Goal: Transaction & Acquisition: Purchase product/service

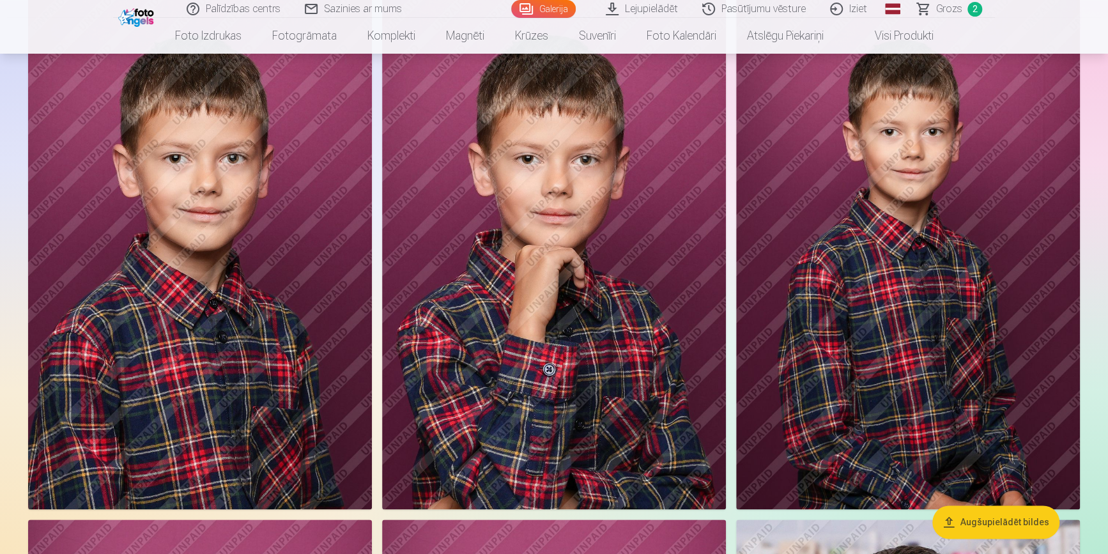
scroll to position [639, 0]
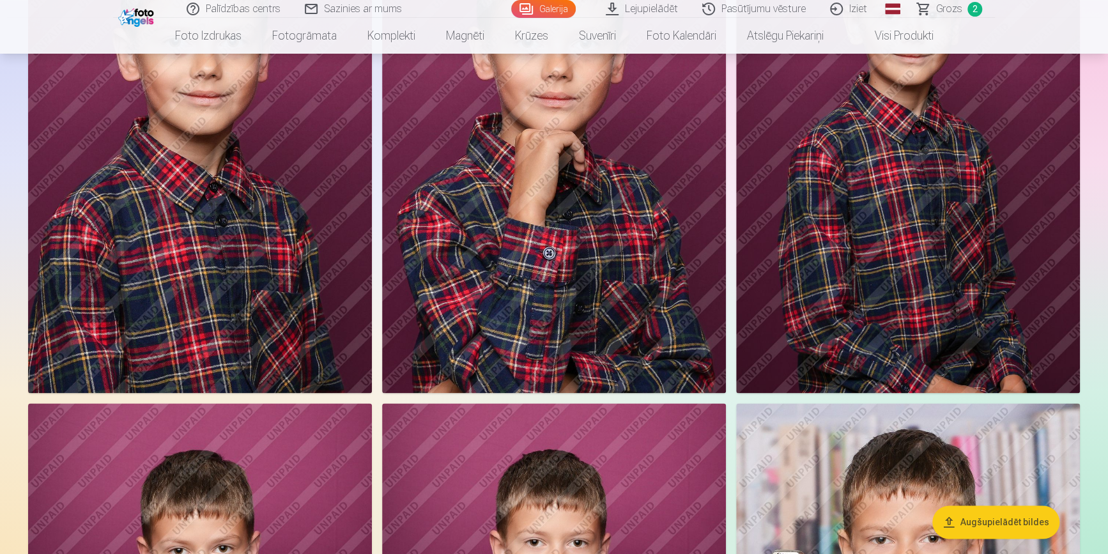
click at [613, 323] on img at bounding box center [554, 134] width 344 height 515
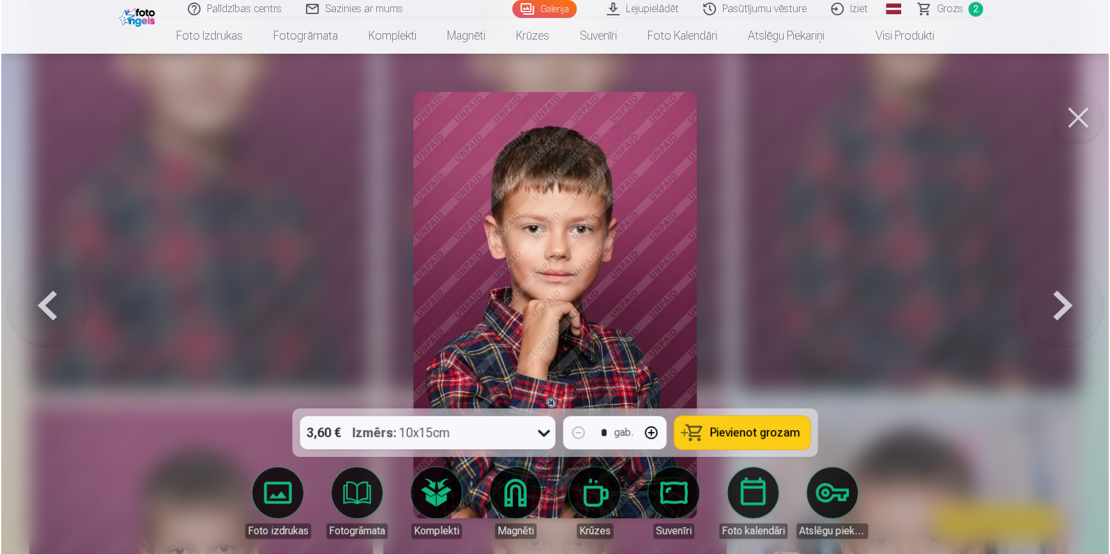
scroll to position [756, 0]
click at [735, 434] on span "Pievienot grozam" at bounding box center [755, 432] width 90 height 11
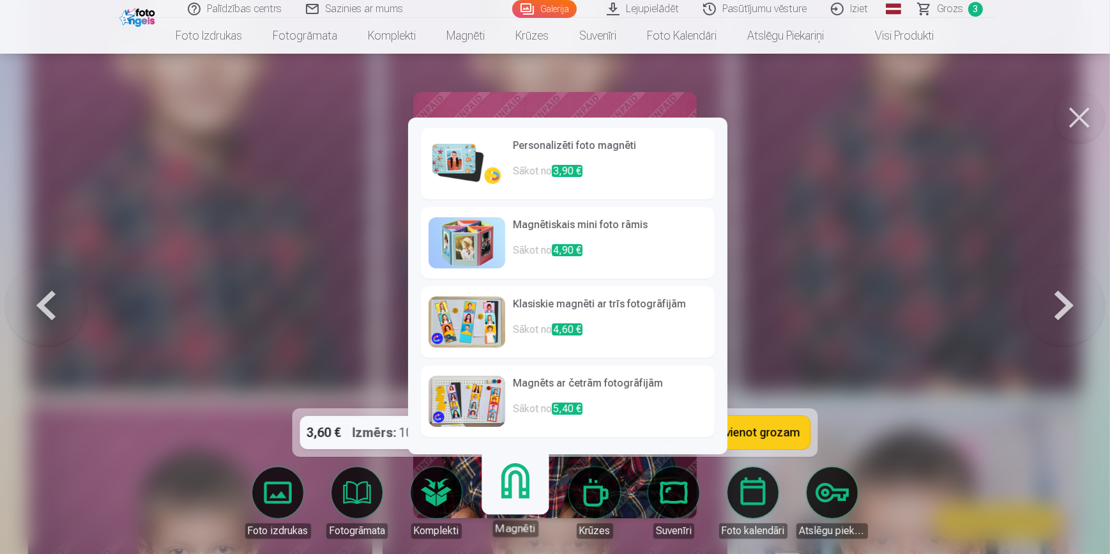
click at [601, 155] on h6 "Personalizēti foto magnēti" at bounding box center [610, 151] width 194 height 26
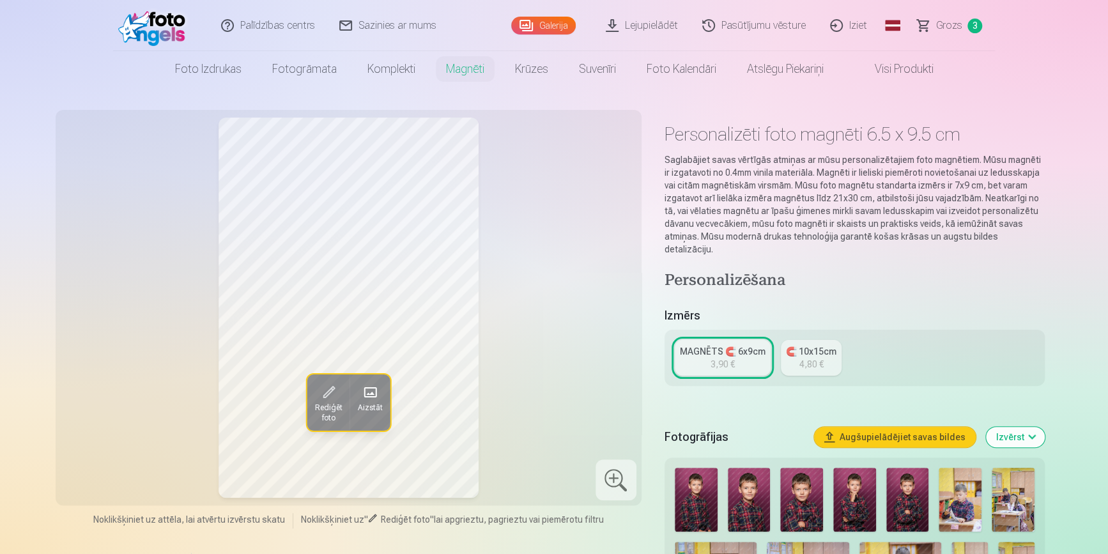
click at [738, 345] on div "MAGNĒTS 🧲 6x9cm" at bounding box center [723, 351] width 86 height 13
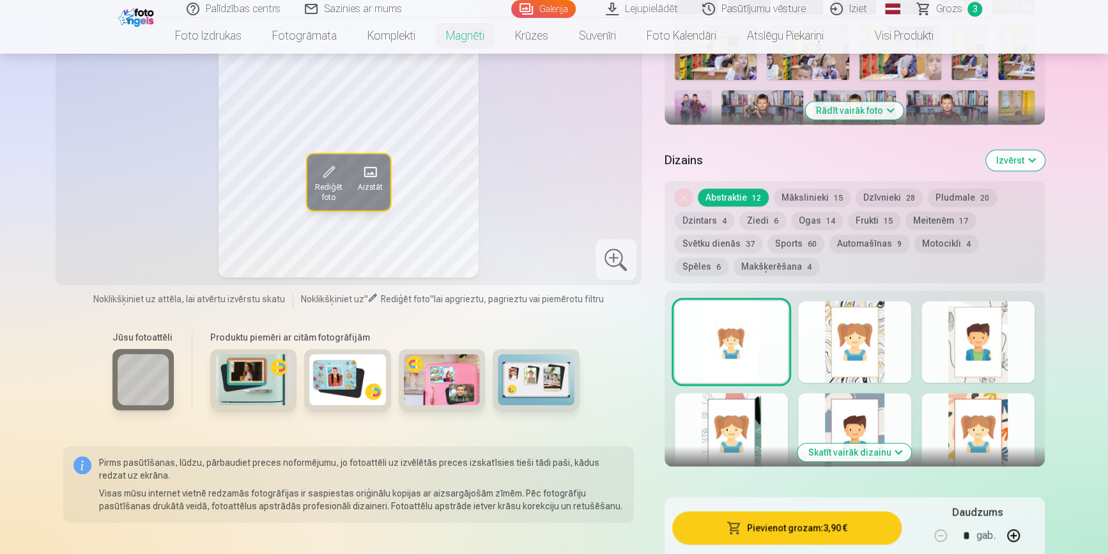
scroll to position [464, 0]
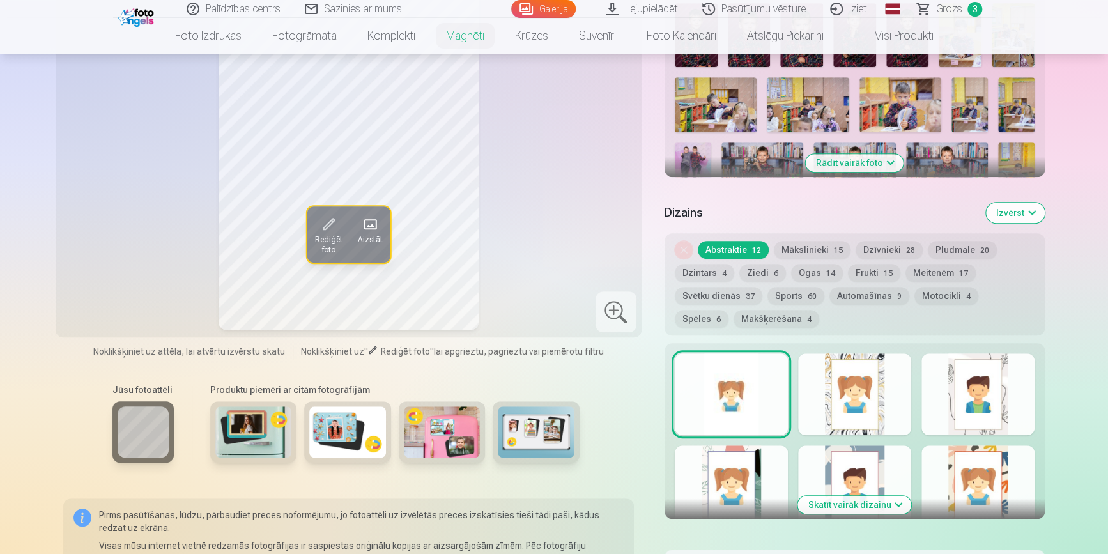
click at [837, 468] on div at bounding box center [854, 486] width 113 height 82
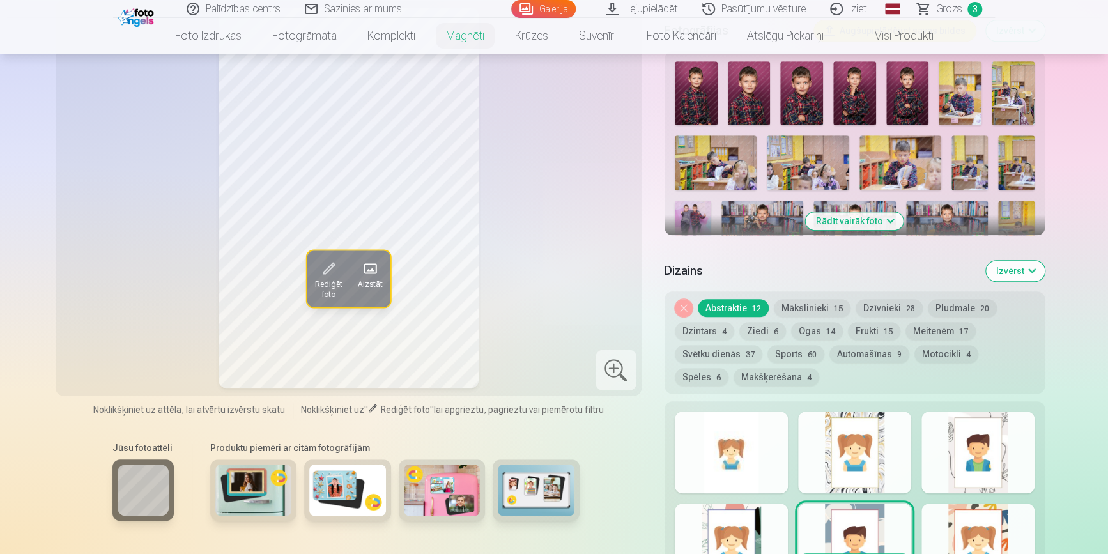
click at [758, 453] on div at bounding box center [730, 452] width 113 height 82
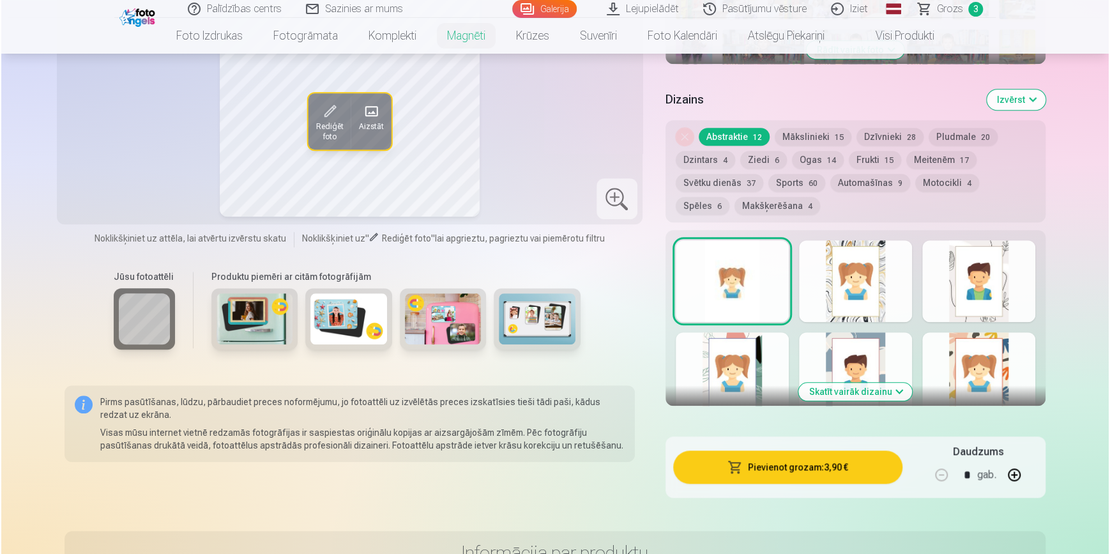
scroll to position [581, 0]
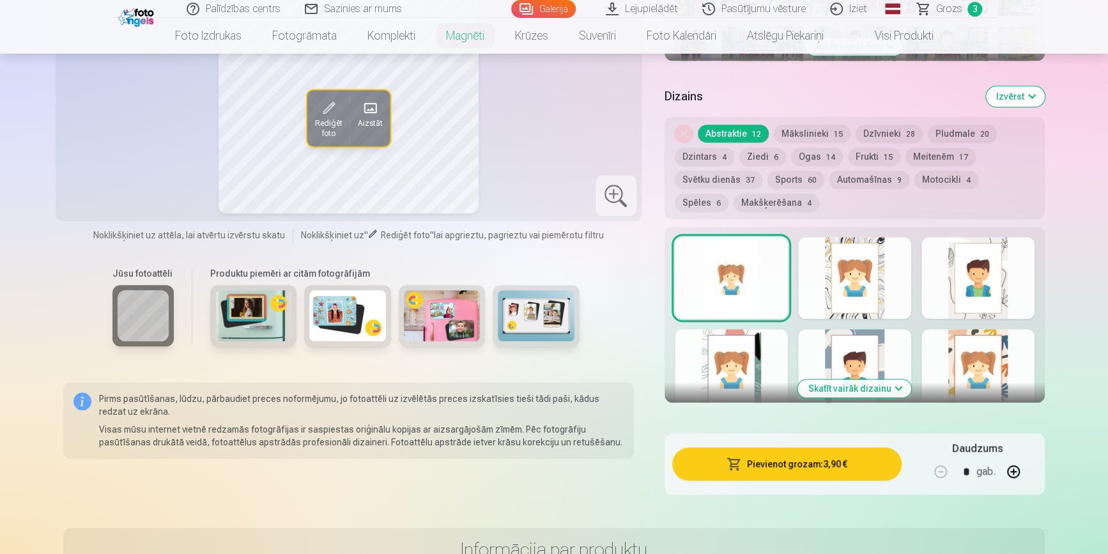
click at [768, 455] on button "Pievienot grozam : 3,90 €" at bounding box center [786, 463] width 229 height 33
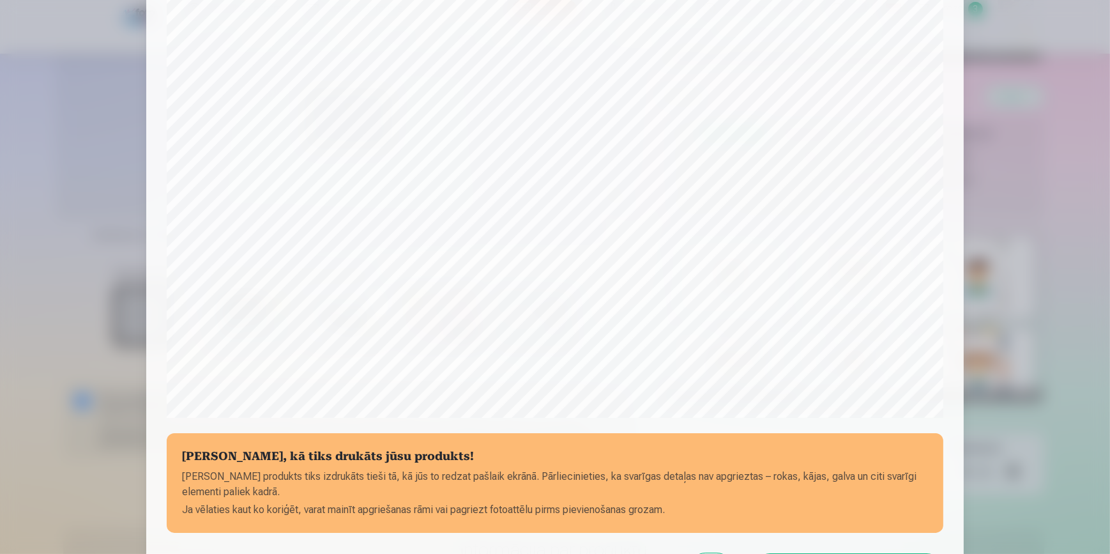
scroll to position [232, 0]
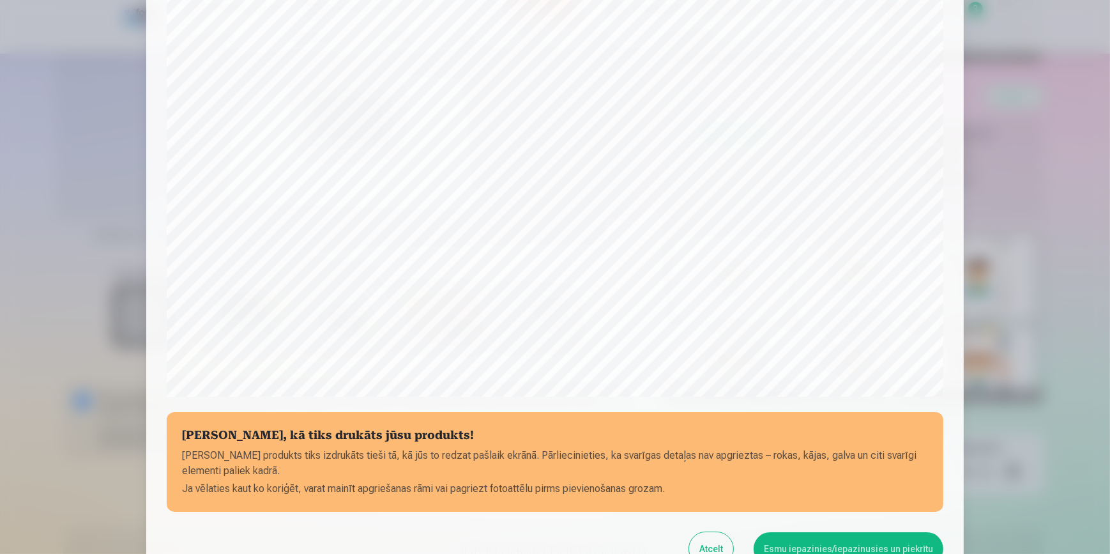
click at [830, 544] on button "Esmu iepazinies/iepazinusies un piekrītu" at bounding box center [849, 548] width 190 height 33
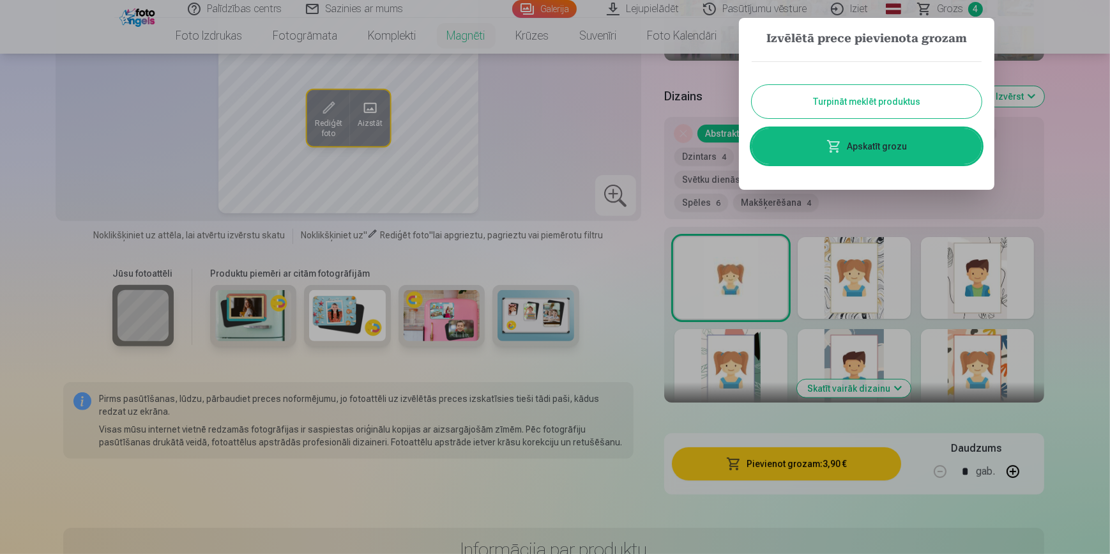
click at [878, 155] on link "Apskatīt grozu" at bounding box center [867, 146] width 230 height 36
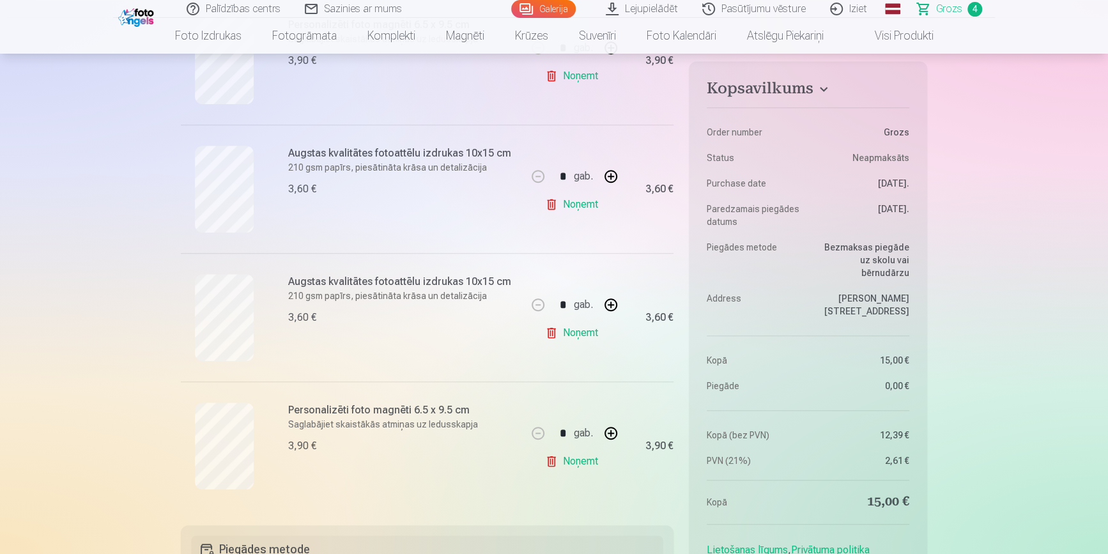
scroll to position [348, 0]
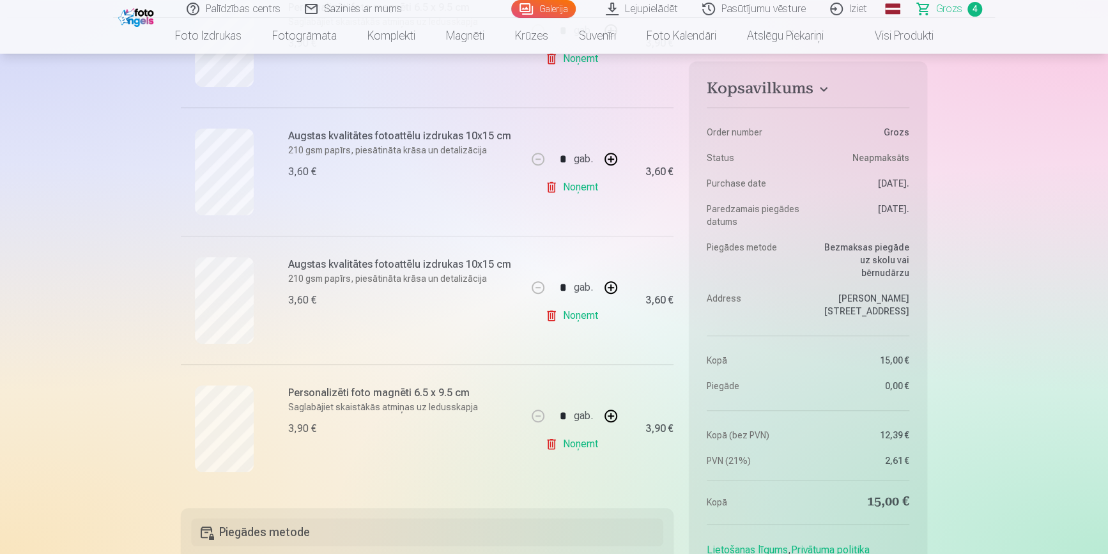
click at [578, 445] on link "Noņemt" at bounding box center [574, 444] width 58 height 26
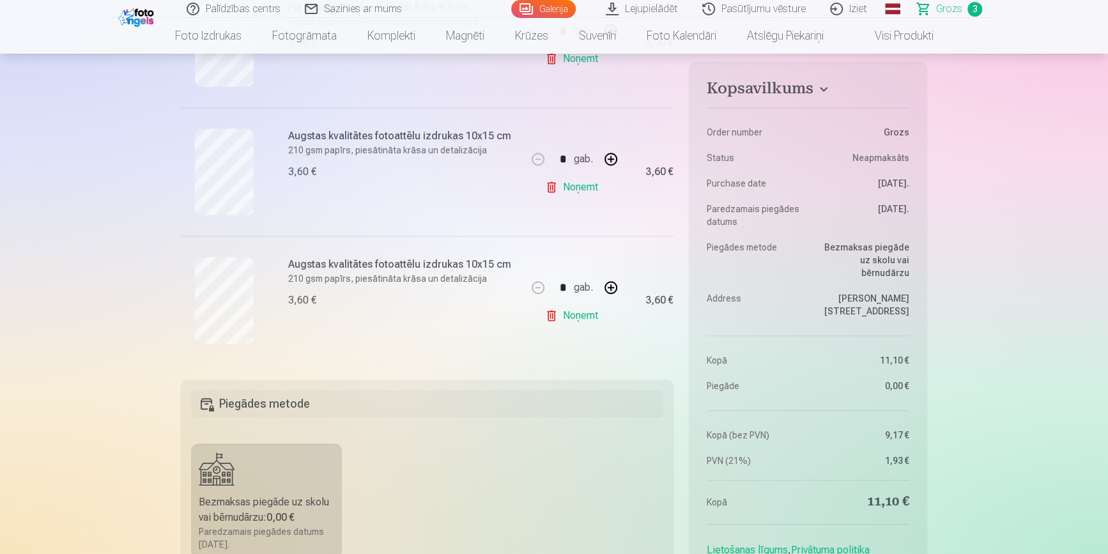
click at [609, 288] on button "button" at bounding box center [610, 287] width 31 height 31
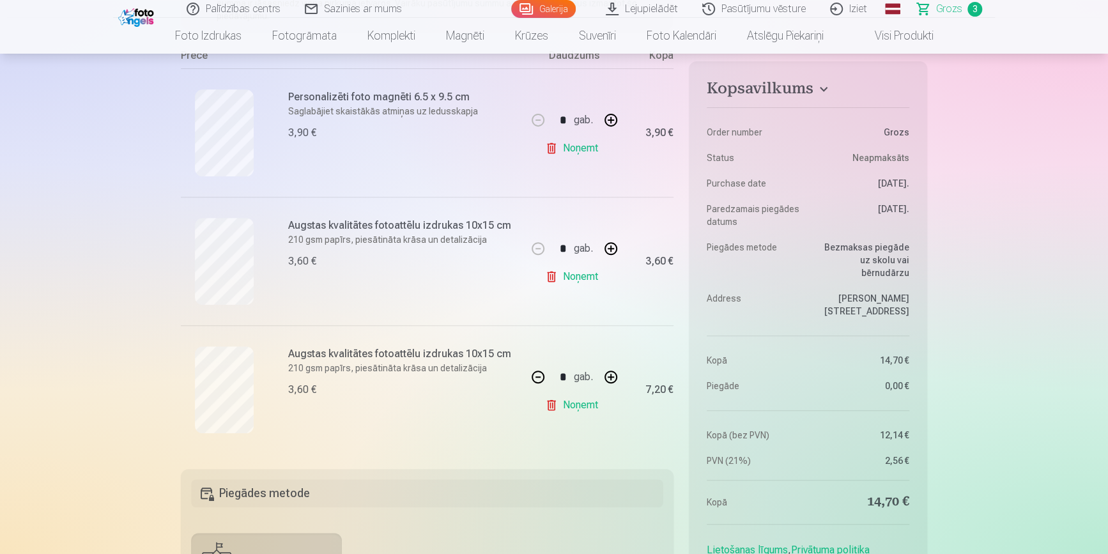
scroll to position [232, 0]
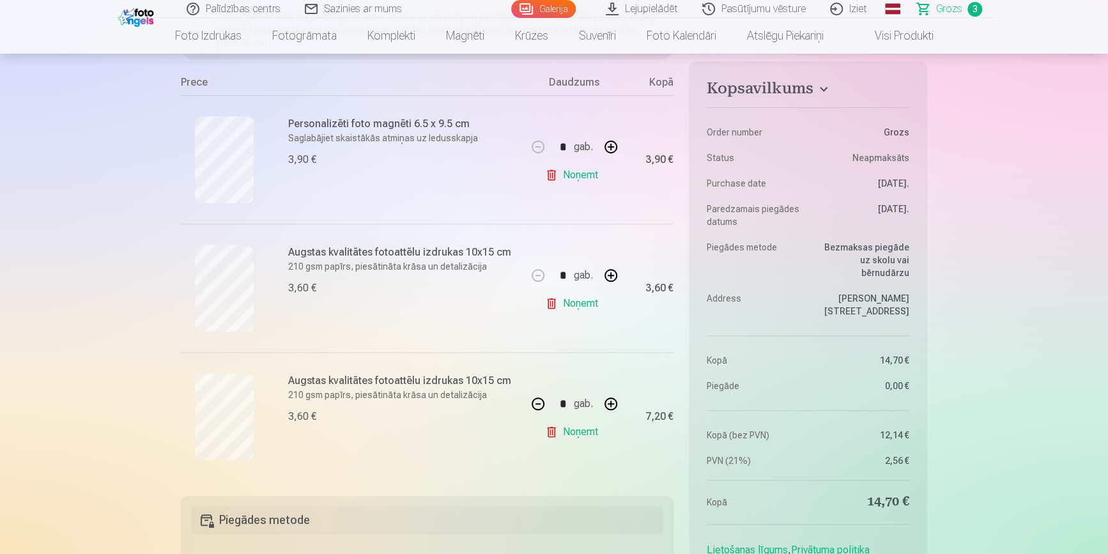
click at [531, 405] on button "button" at bounding box center [537, 403] width 31 height 31
type input "*"
click at [607, 148] on button "button" at bounding box center [610, 147] width 31 height 31
type input "*"
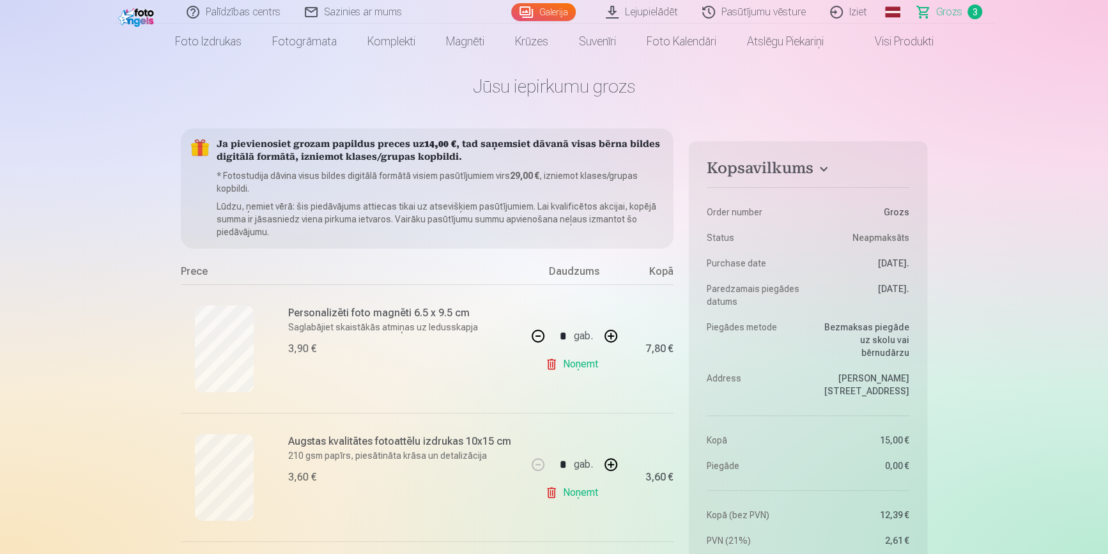
scroll to position [0, 0]
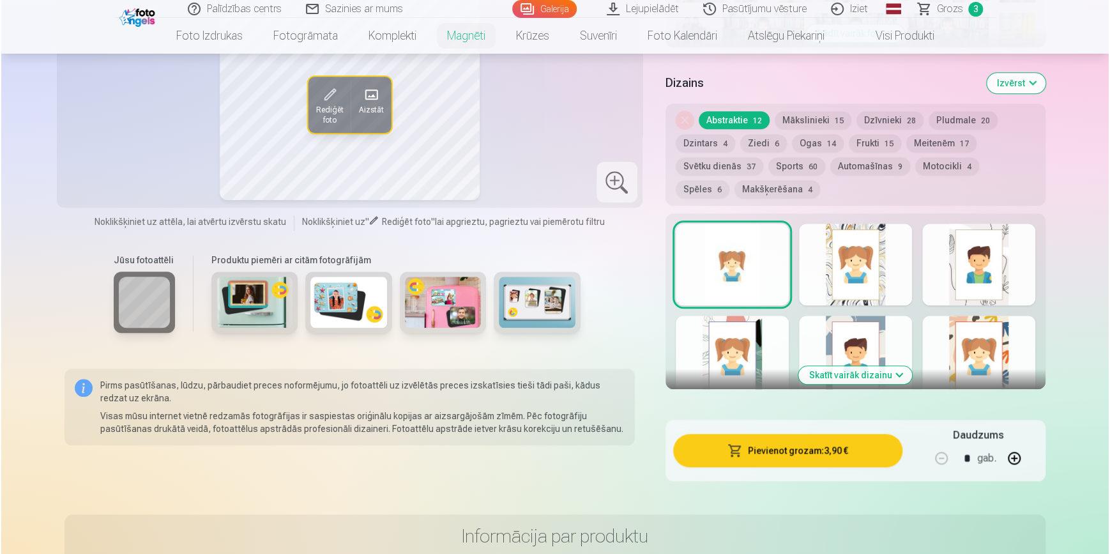
scroll to position [696, 0]
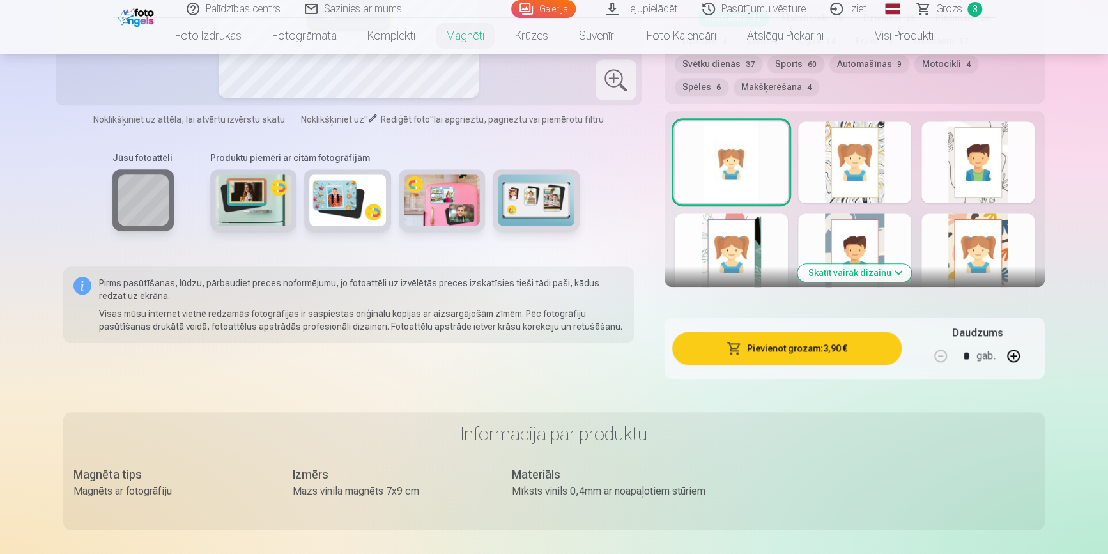
click at [834, 339] on button "Pievienot grozam : 3,90 €" at bounding box center [786, 347] width 229 height 33
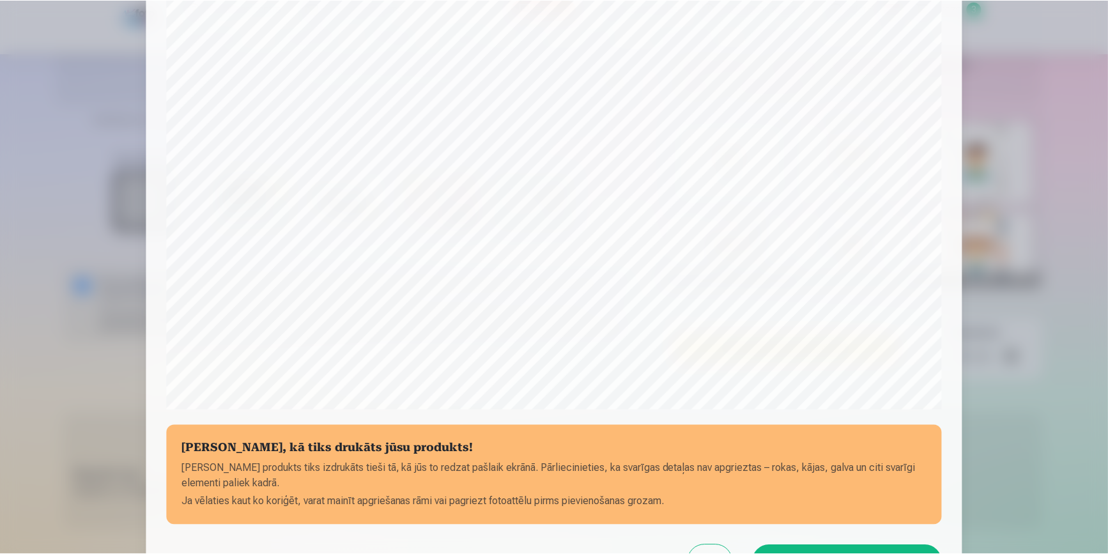
scroll to position [365, 0]
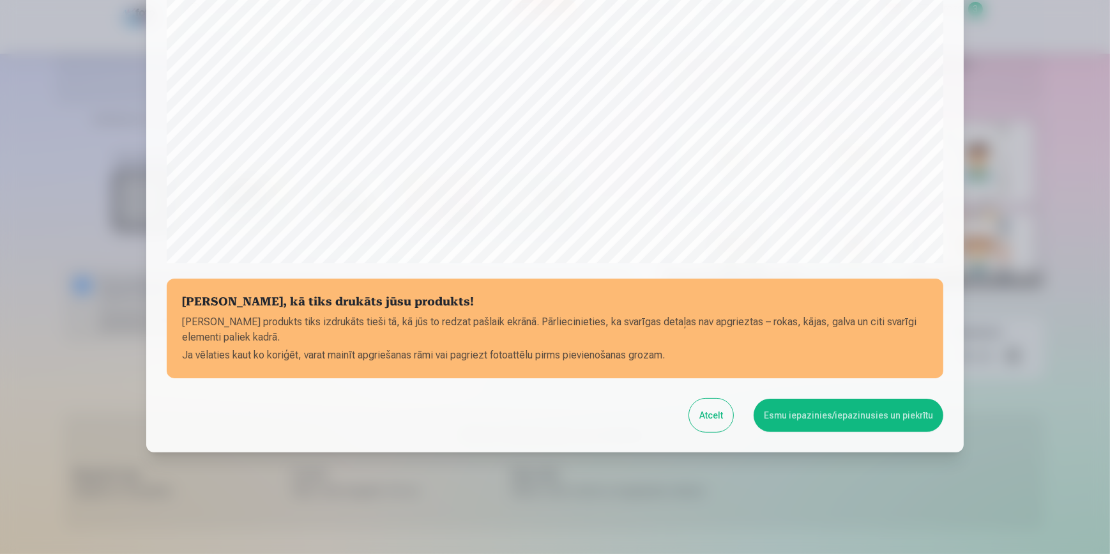
click at [816, 420] on button "Esmu iepazinies/iepazinusies un piekrītu" at bounding box center [849, 415] width 190 height 33
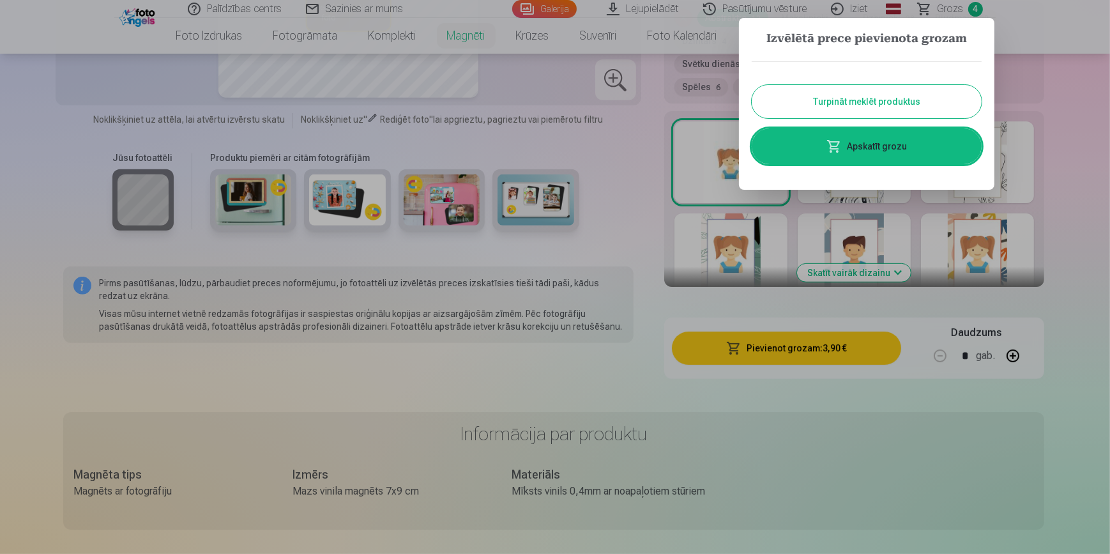
click at [862, 146] on link "Apskatīt grozu" at bounding box center [867, 146] width 230 height 36
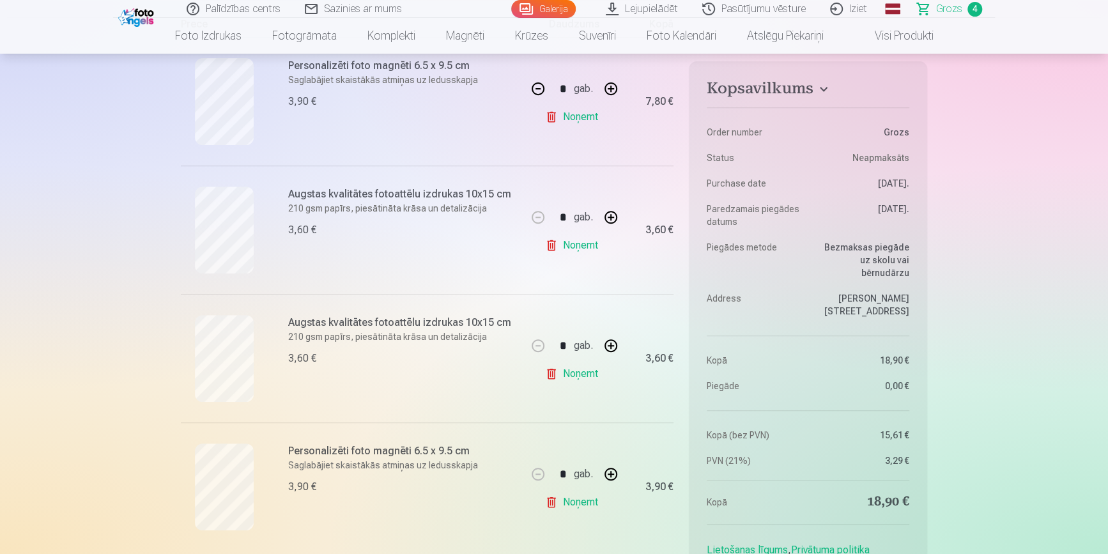
scroll to position [348, 0]
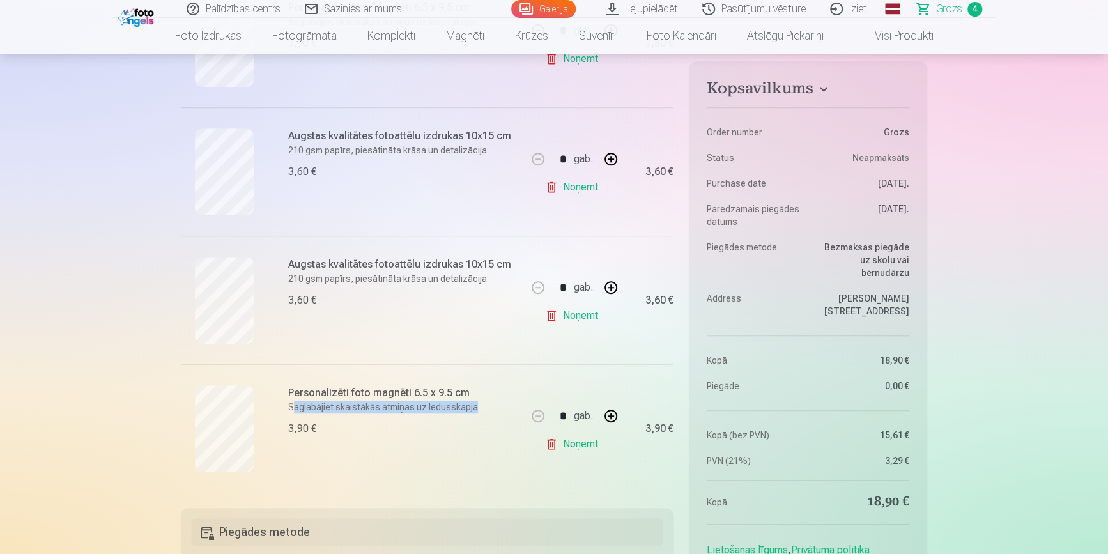
drag, startPoint x: 291, startPoint y: 409, endPoint x: 480, endPoint y: 409, distance: 188.4
click at [480, 409] on p "Saglabājiet skaistākās atmiņas uz ledusskapja" at bounding box center [403, 406] width 231 height 13
drag, startPoint x: 480, startPoint y: 409, endPoint x: 435, endPoint y: 425, distance: 47.7
click at [435, 425] on div "3,90 €" at bounding box center [403, 428] width 231 height 15
drag, startPoint x: 475, startPoint y: 407, endPoint x: 282, endPoint y: 408, distance: 193.5
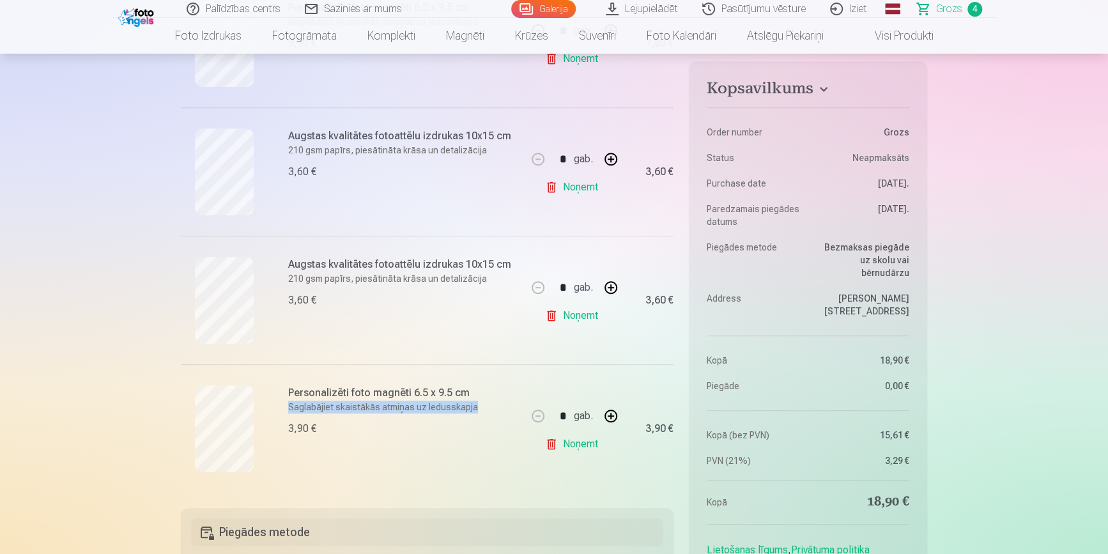
click at [282, 408] on div "Personalizēti foto magnēti 6.5 x 9.5 cm Saglabājiet skaistākās atmiņas uz ledus…" at bounding box center [354, 428] width 346 height 128
drag, startPoint x: 282, startPoint y: 408, endPoint x: 365, endPoint y: 438, distance: 88.9
click at [365, 438] on div "Personalizēti foto magnēti 6.5 x 9.5 cm Saglabājiet skaistākās atmiņas uz ledus…" at bounding box center [403, 428] width 231 height 87
drag, startPoint x: 296, startPoint y: 391, endPoint x: 648, endPoint y: 452, distance: 357.2
click at [648, 452] on div "Ja pievienosiet grozam papildus preces uz 10,10 € , tad saņemsiet dāvanā visas …" at bounding box center [427, 157] width 492 height 669
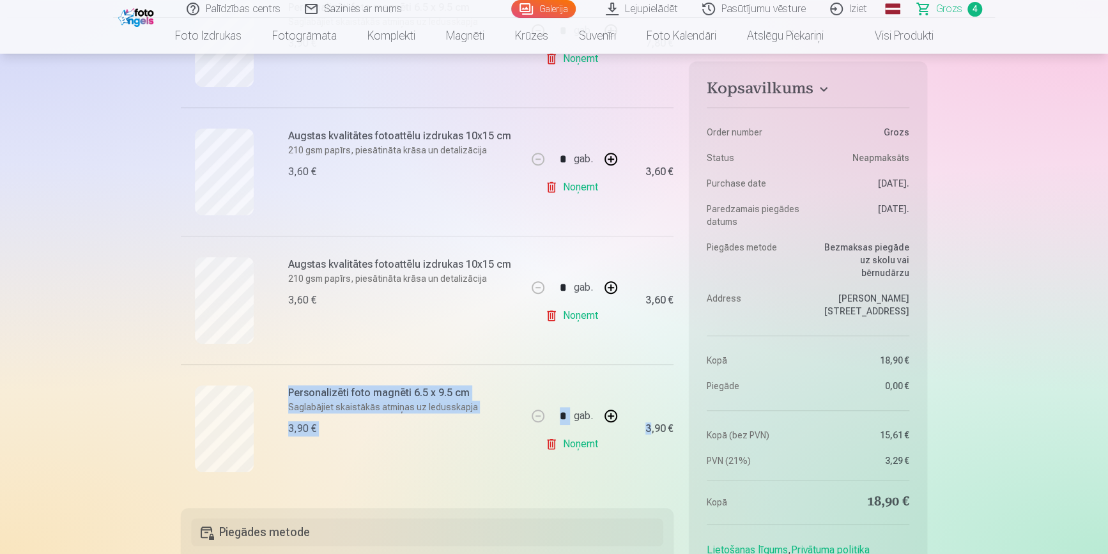
click at [411, 446] on div "Personalizēti foto magnēti 6.5 x 9.5 cm Saglabājiet skaistākās atmiņas uz ledus…" at bounding box center [403, 428] width 231 height 87
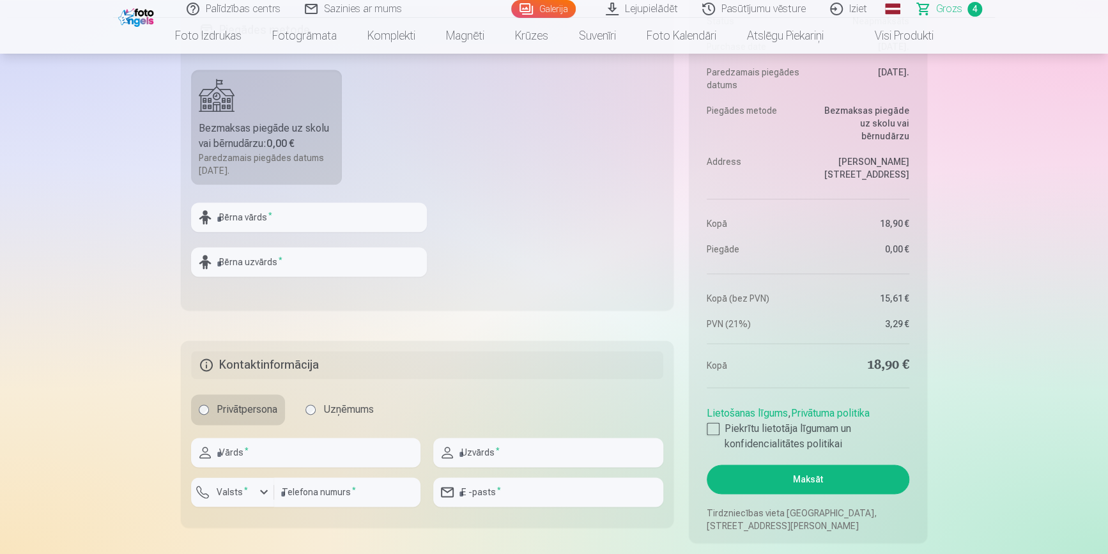
scroll to position [871, 0]
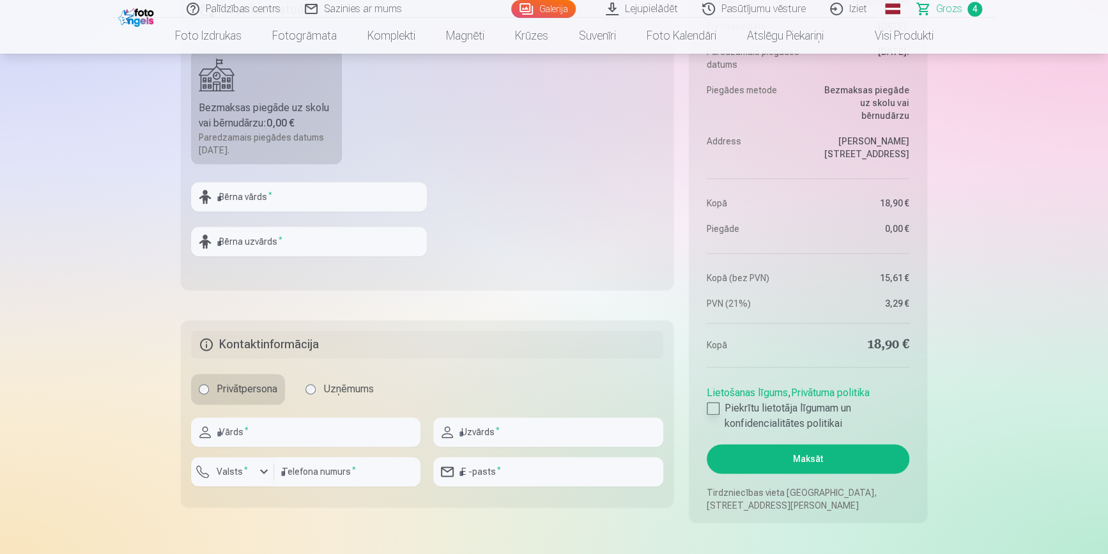
click at [716, 408] on div at bounding box center [712, 408] width 13 height 13
click at [713, 406] on div at bounding box center [712, 408] width 13 height 13
click at [710, 409] on div at bounding box center [712, 408] width 13 height 13
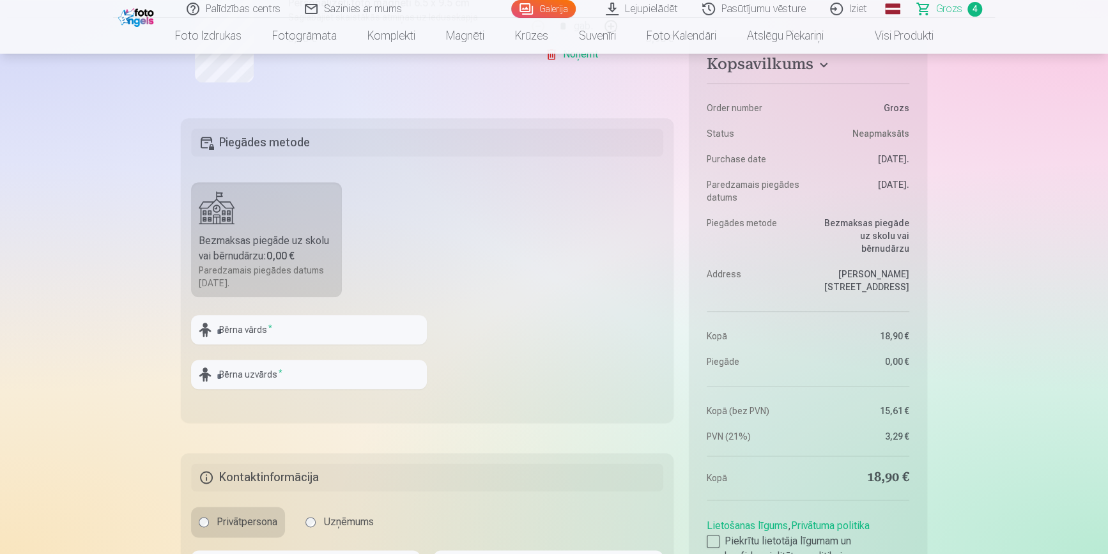
scroll to position [754, 0]
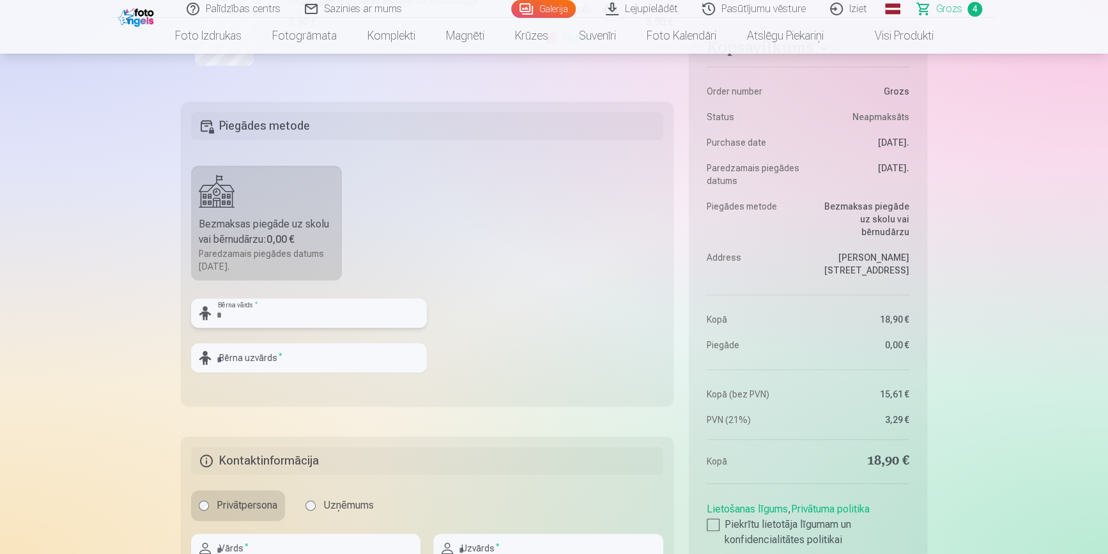
click at [281, 313] on input "text" at bounding box center [309, 312] width 236 height 29
type input "****"
click at [278, 358] on input "text" at bounding box center [309, 357] width 236 height 29
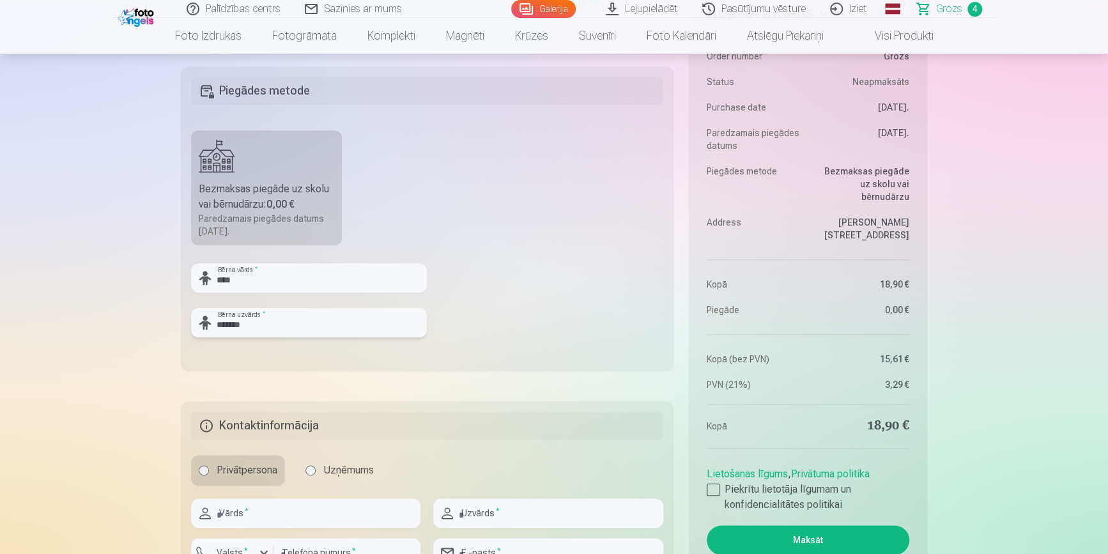
scroll to position [929, 0]
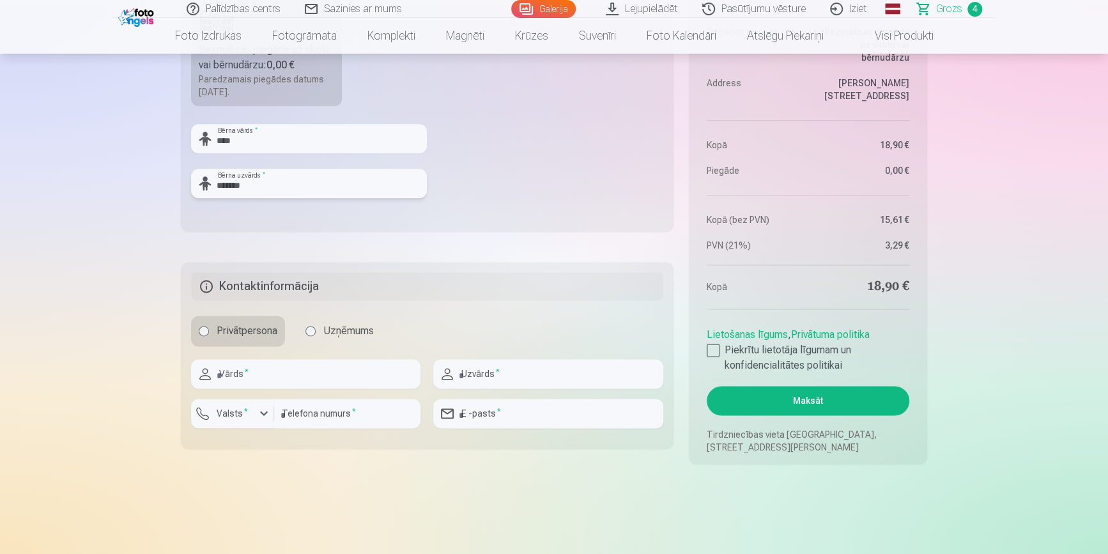
type input "*******"
click at [263, 375] on input "text" at bounding box center [305, 373] width 229 height 29
type input "****"
type input "******"
click at [312, 409] on input "number" at bounding box center [347, 413] width 146 height 29
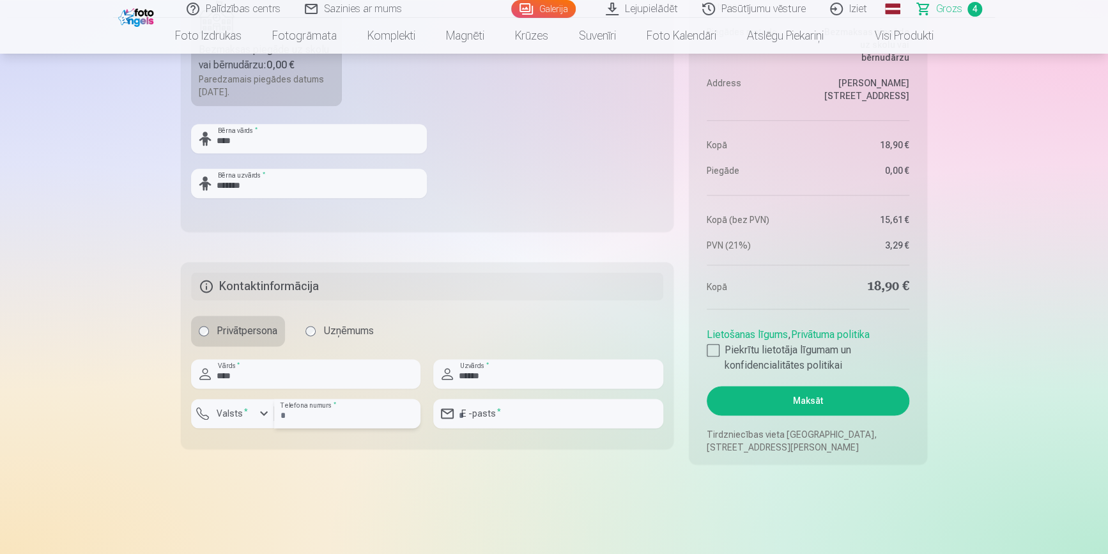
type input "********"
click at [495, 413] on input "email" at bounding box center [547, 413] width 229 height 29
type input "**********"
click at [788, 403] on button "Maksāt" at bounding box center [807, 400] width 202 height 29
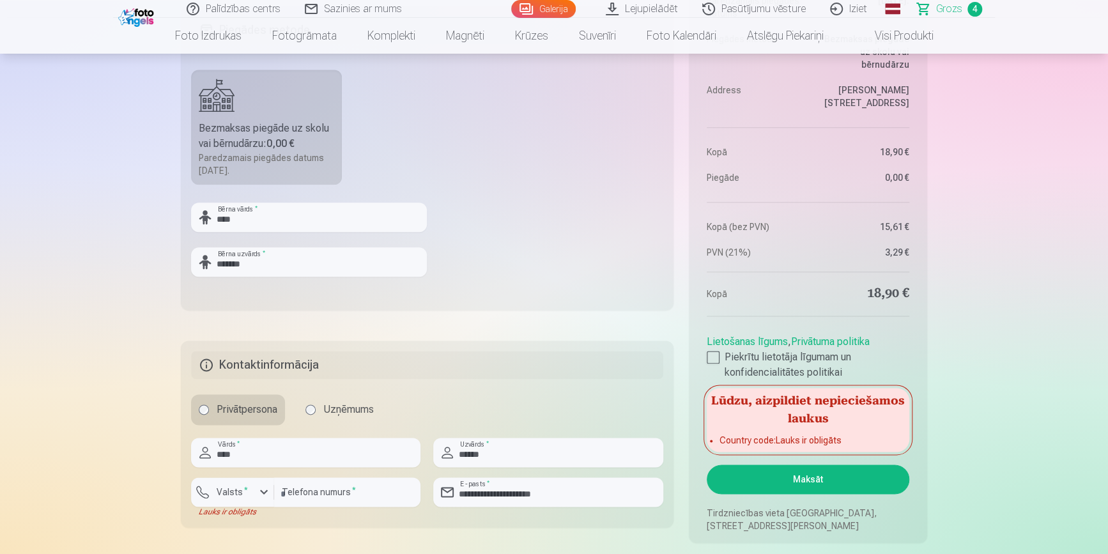
scroll to position [871, 0]
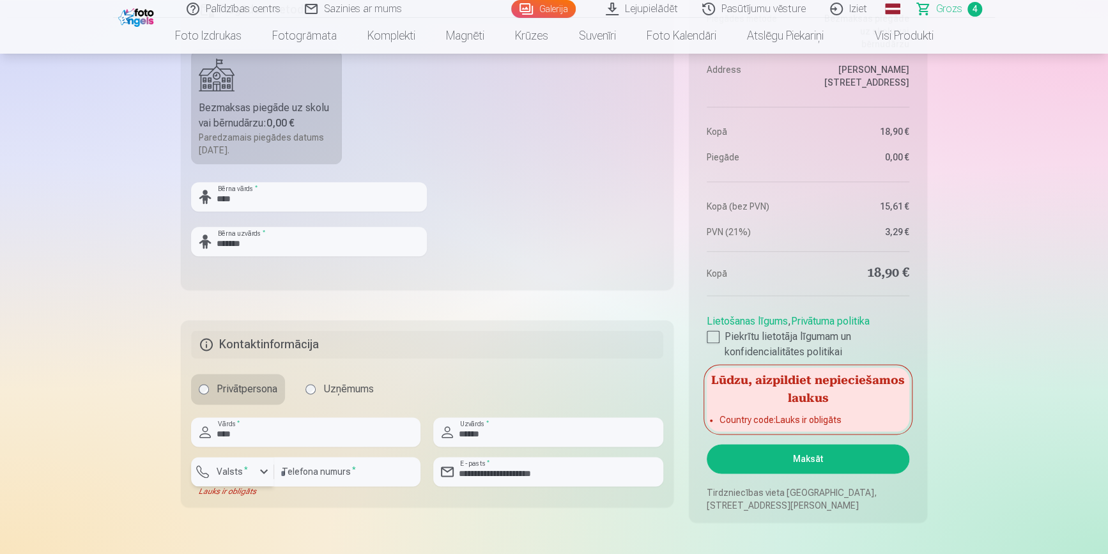
click at [244, 469] on sup "*" at bounding box center [246, 469] width 4 height 8
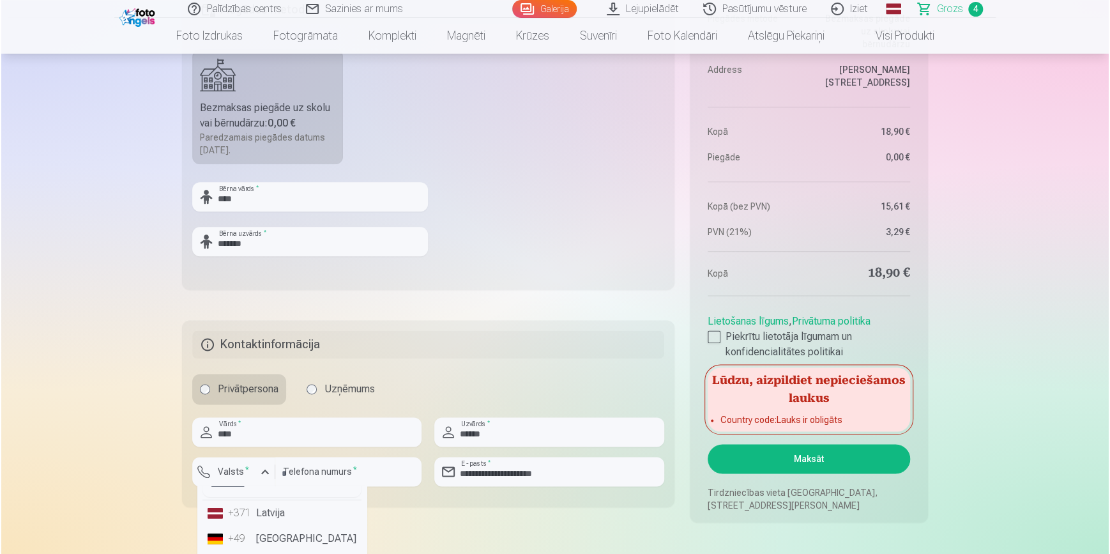
scroll to position [0, 0]
click at [268, 533] on li "+371 Latvija" at bounding box center [280, 533] width 159 height 26
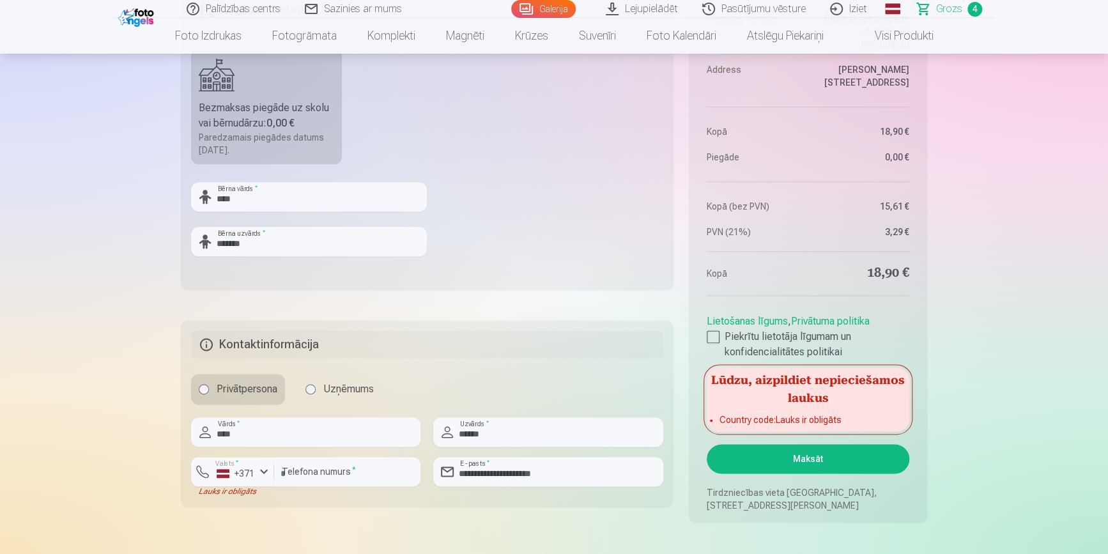
click at [786, 463] on button "Maksāt" at bounding box center [807, 458] width 202 height 29
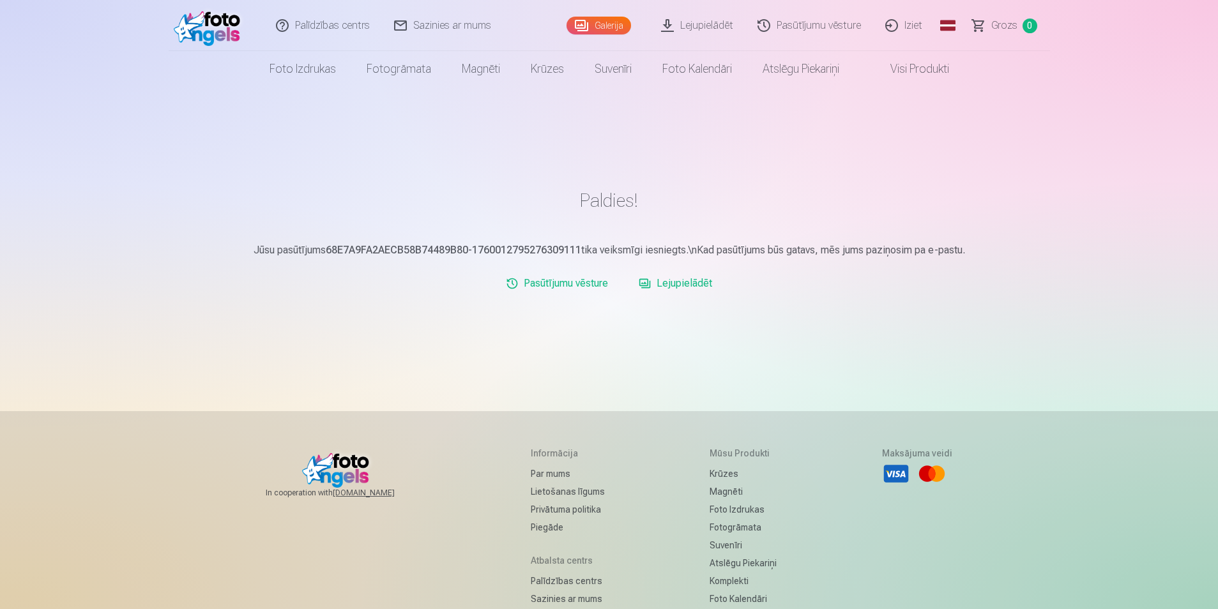
click at [613, 21] on link "Galerija" at bounding box center [599, 26] width 65 height 18
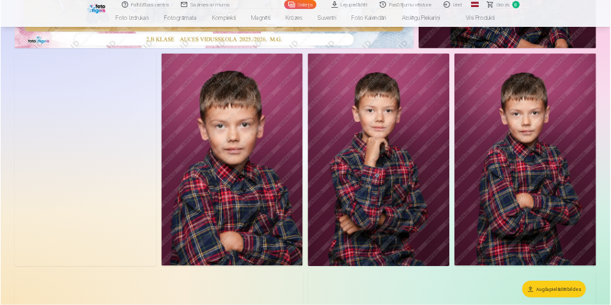
scroll to position [575, 0]
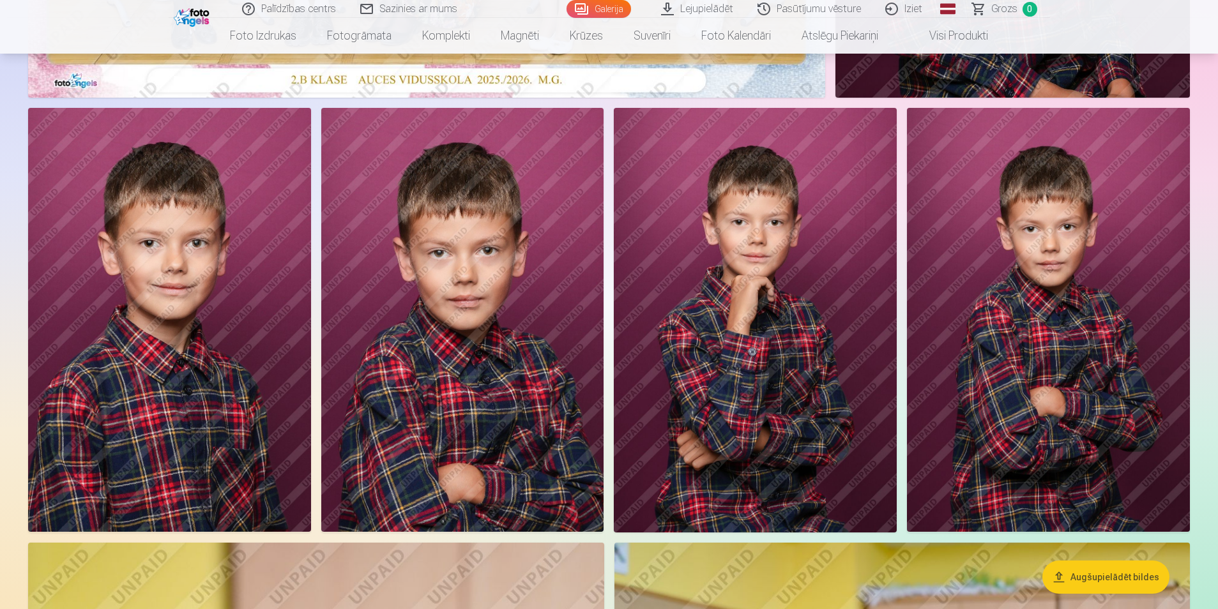
click at [729, 374] on img at bounding box center [755, 320] width 283 height 425
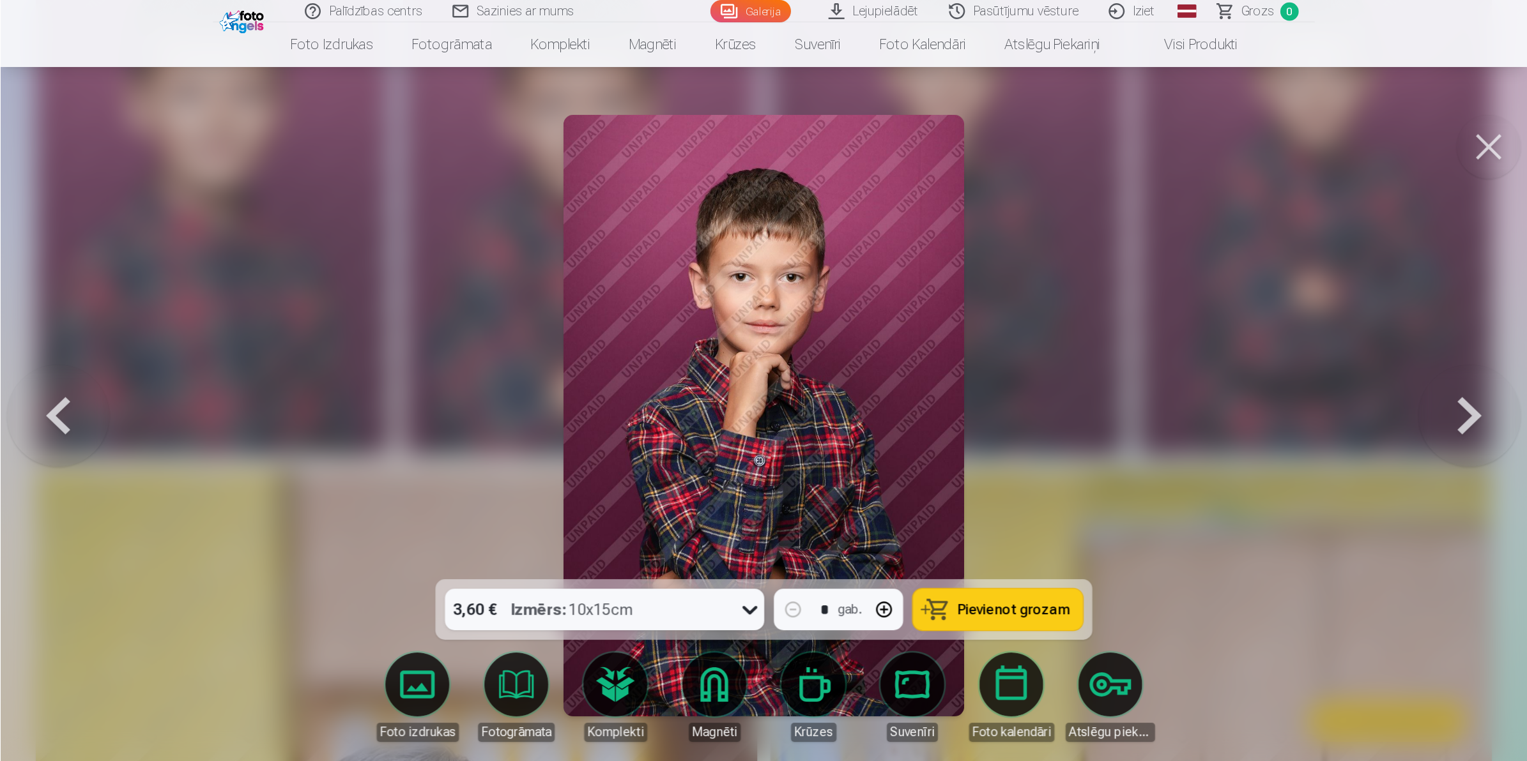
scroll to position [744, 0]
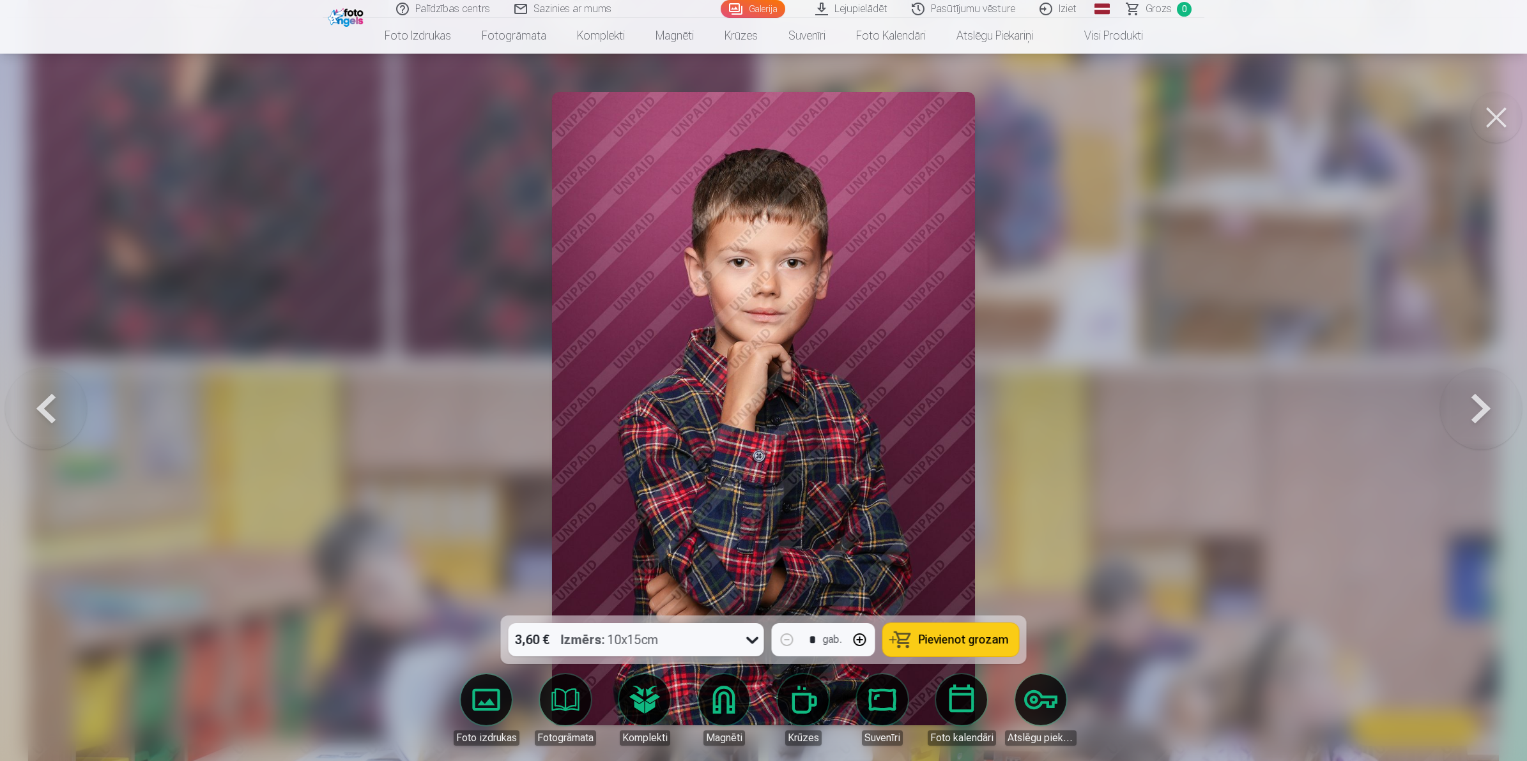
click at [1107, 114] on button at bounding box center [1495, 117] width 51 height 51
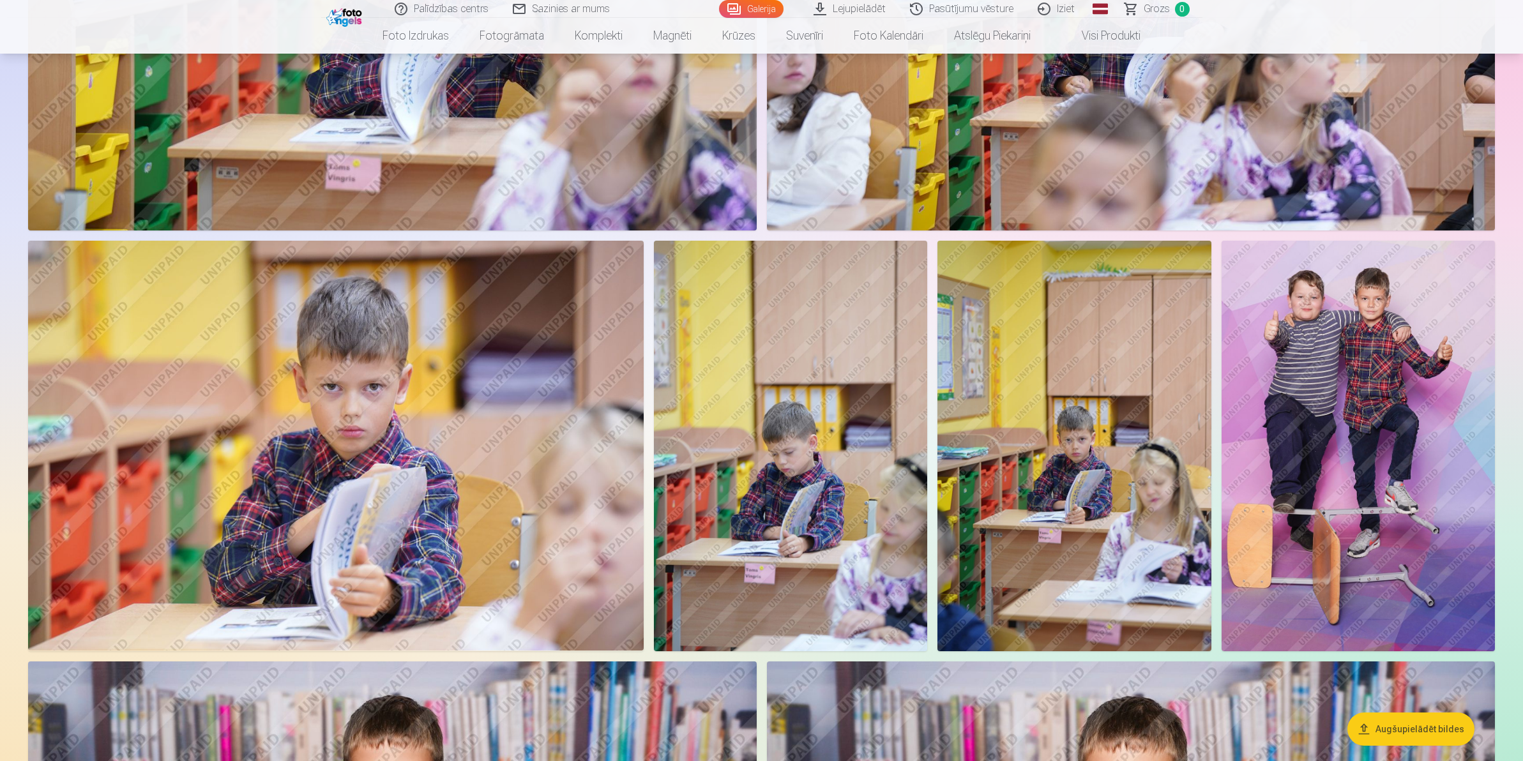
scroll to position [1382, 0]
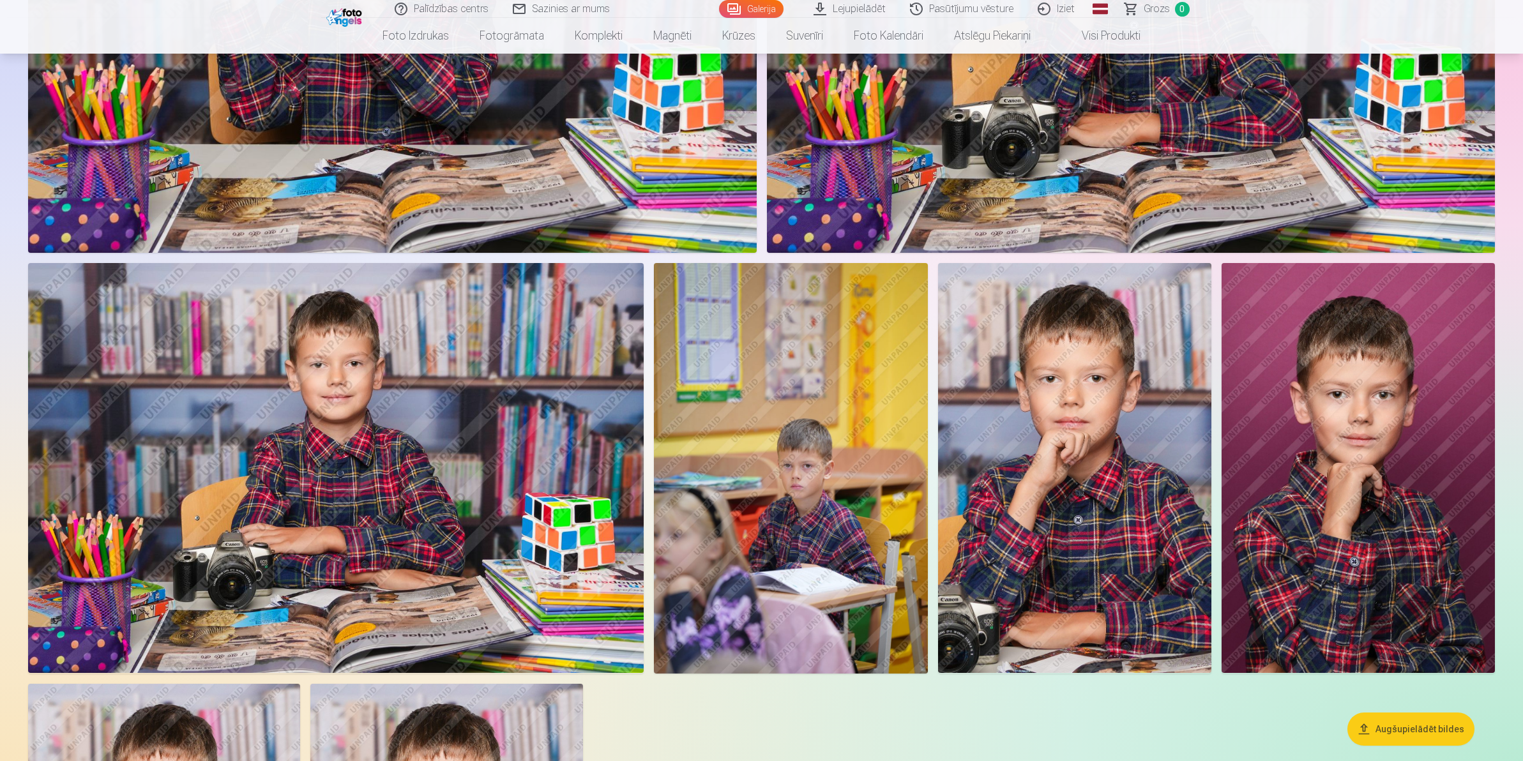
click at [1071, 502] on img at bounding box center [1074, 468] width 273 height 411
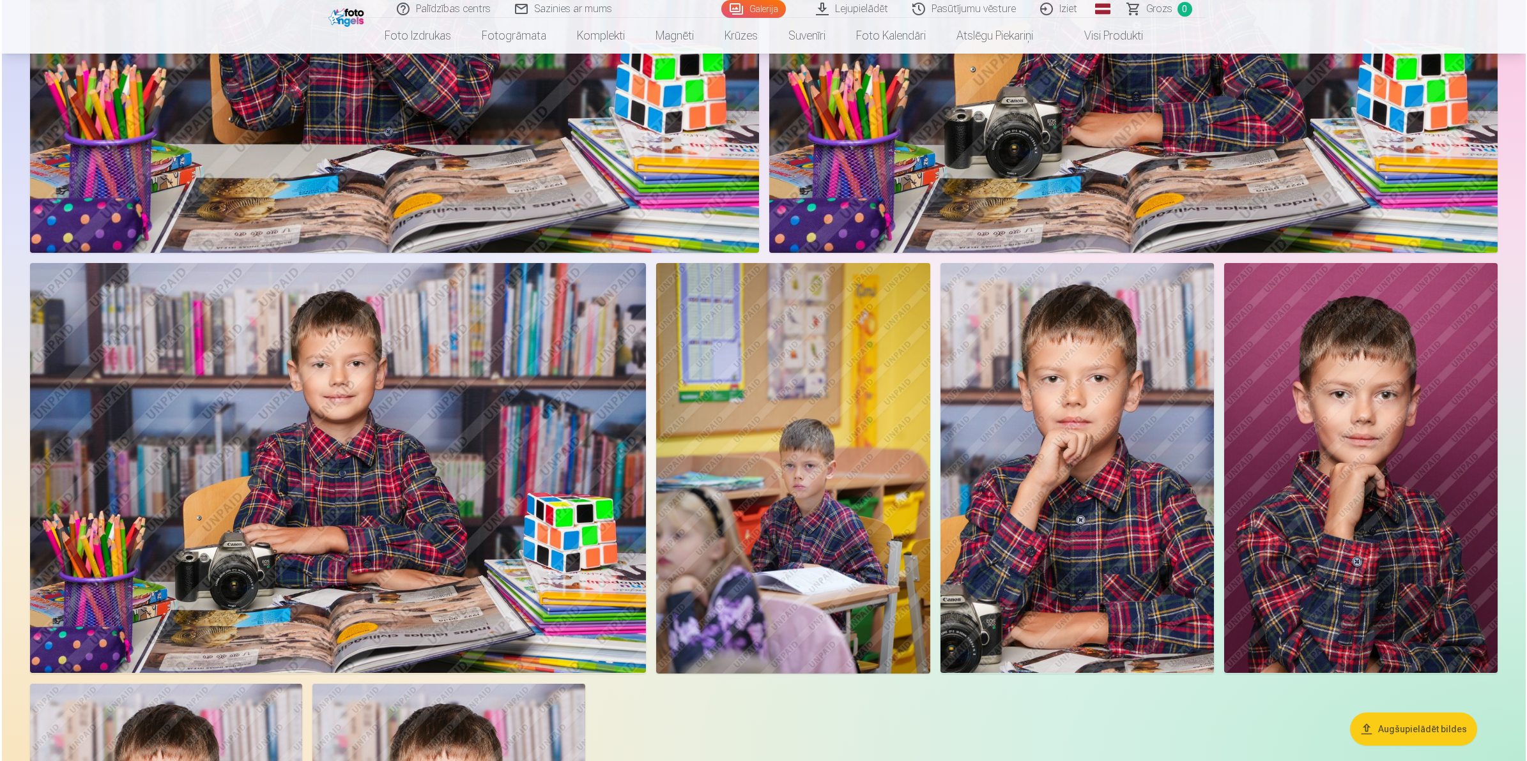
scroll to position [2264, 0]
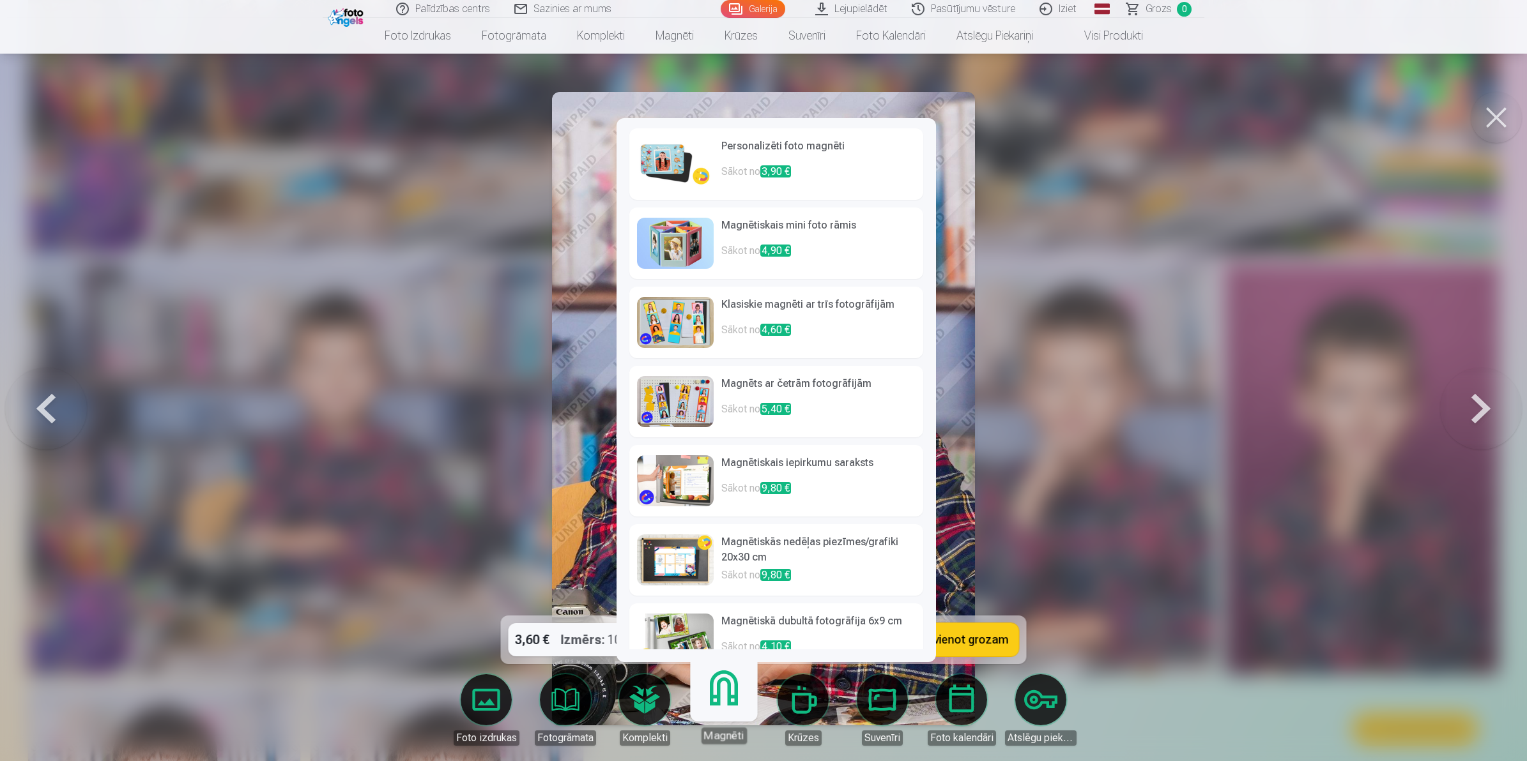
click at [715, 553] on link "Magnēti" at bounding box center [723, 705] width 79 height 79
click at [1107, 225] on div at bounding box center [763, 380] width 1527 height 761
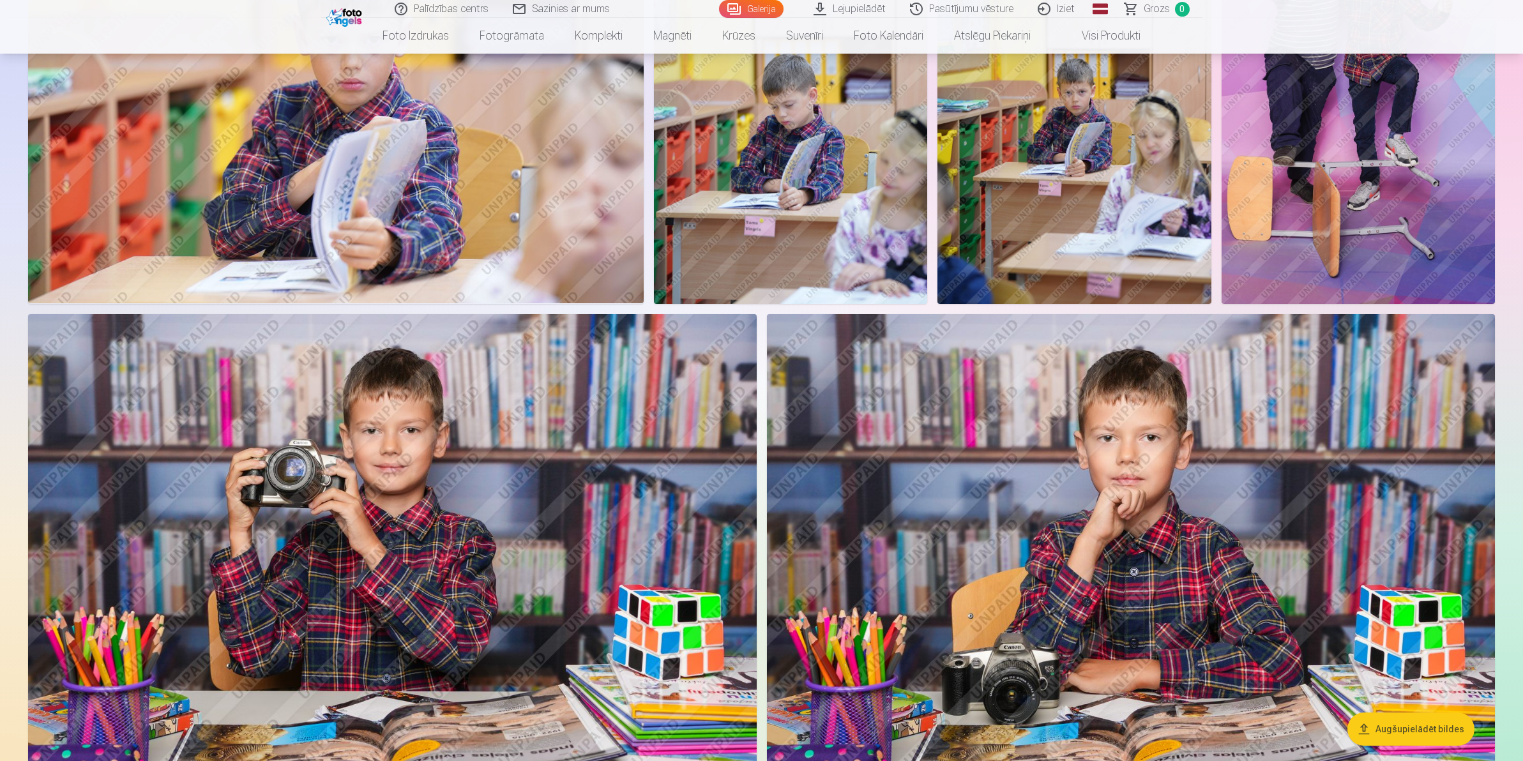
scroll to position [1382, 0]
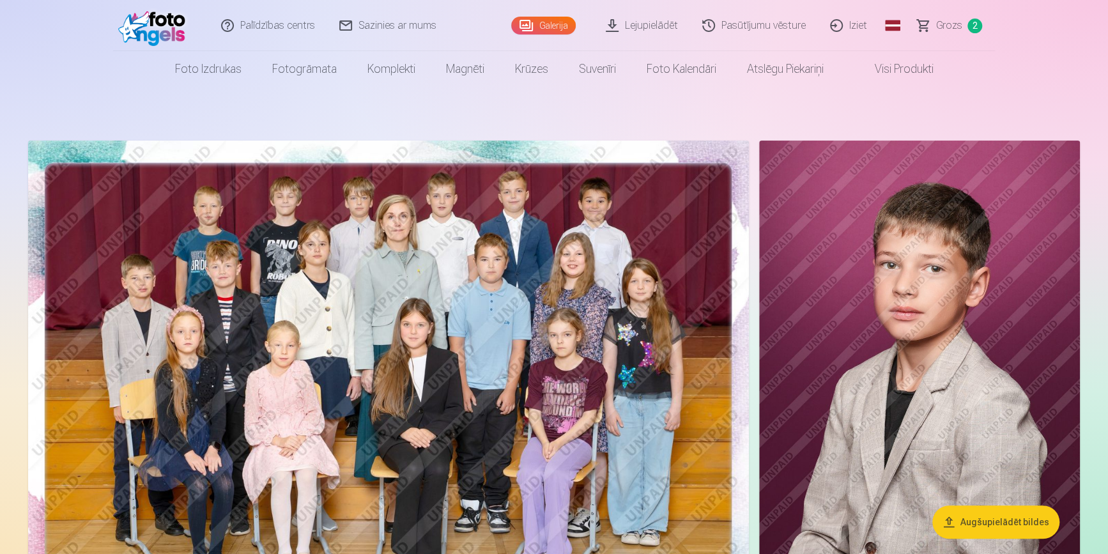
click at [948, 29] on span "Grozs" at bounding box center [949, 25] width 26 height 15
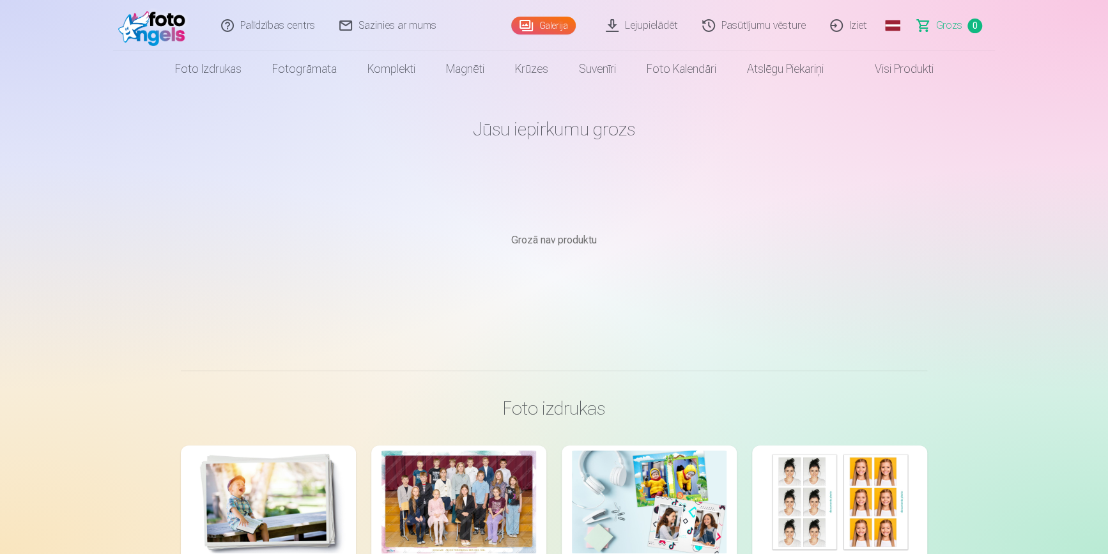
click at [937, 26] on span "Grozs" at bounding box center [949, 25] width 26 height 15
click at [563, 26] on link "Galerija" at bounding box center [543, 26] width 65 height 18
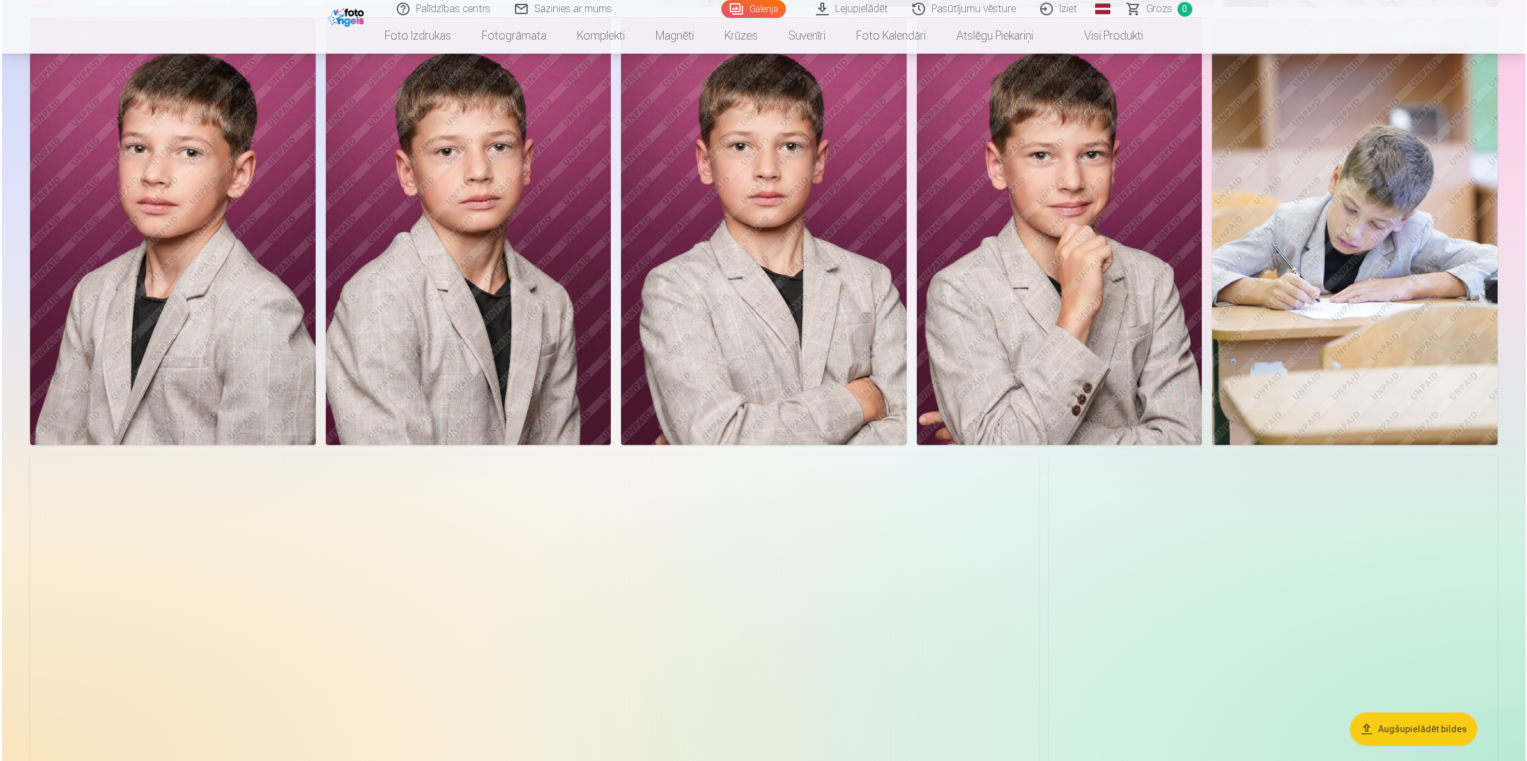
scroll to position [495, 0]
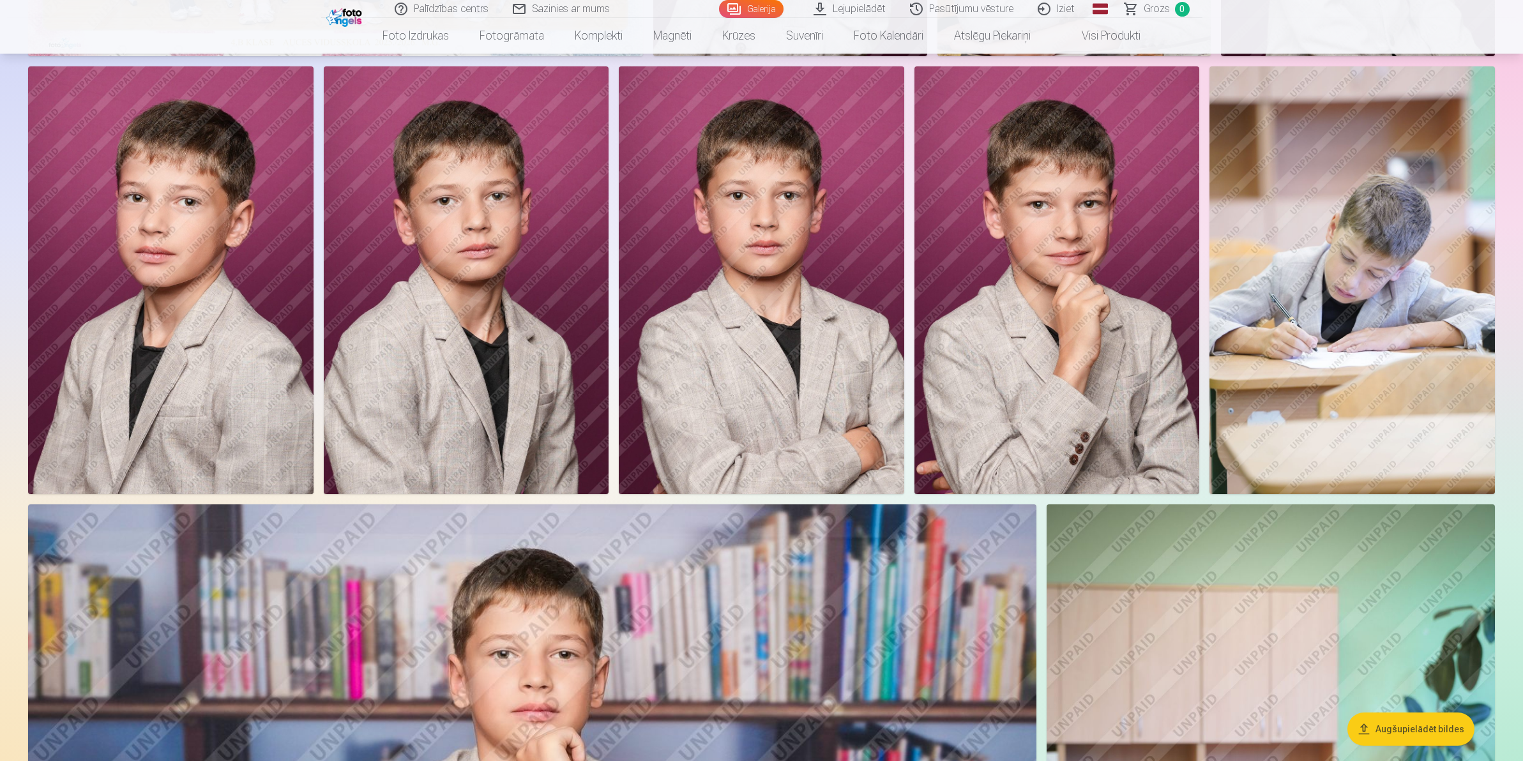
click at [1030, 314] on img at bounding box center [1057, 280] width 285 height 428
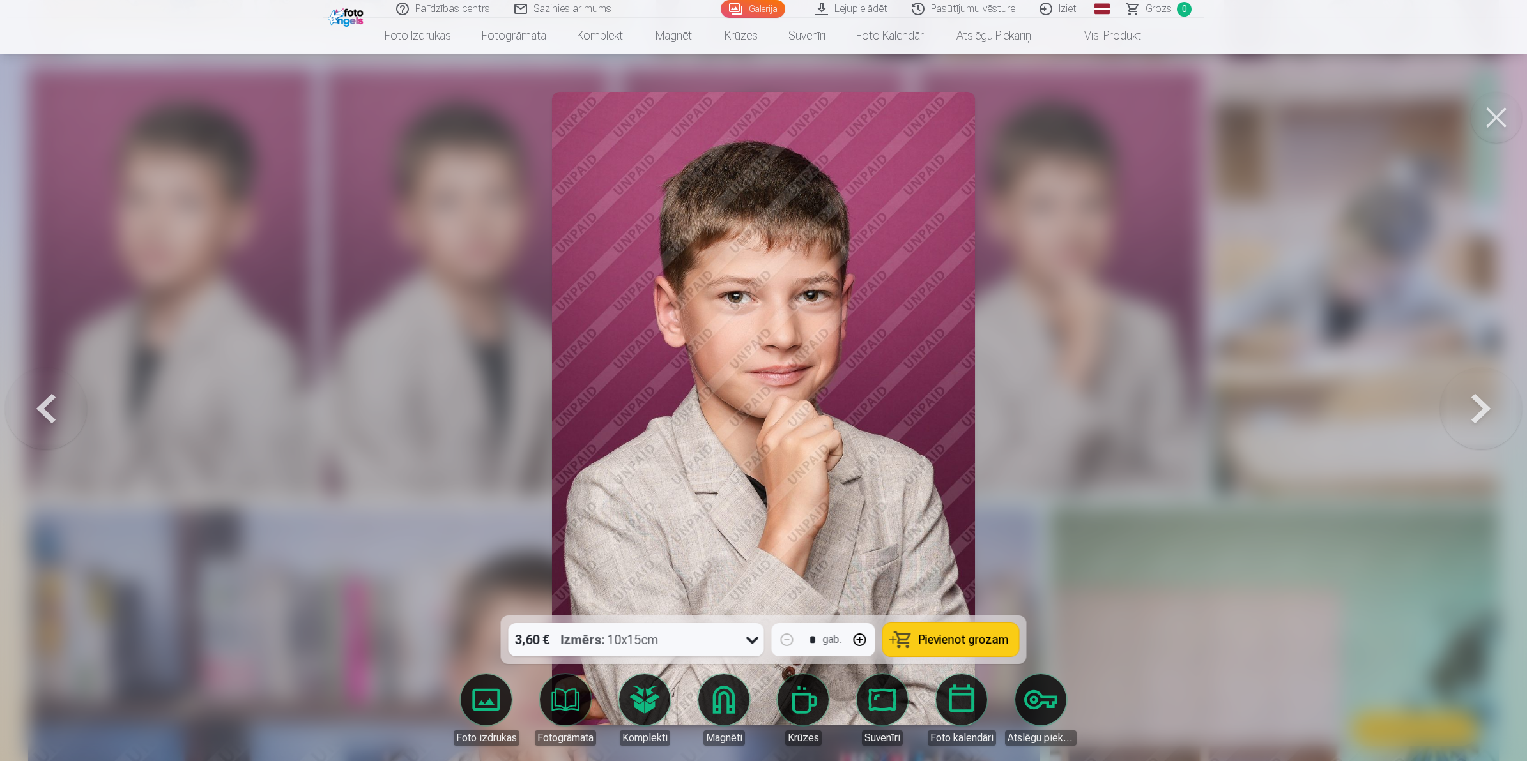
click at [726, 553] on link "Magnēti" at bounding box center [724, 710] width 72 height 72
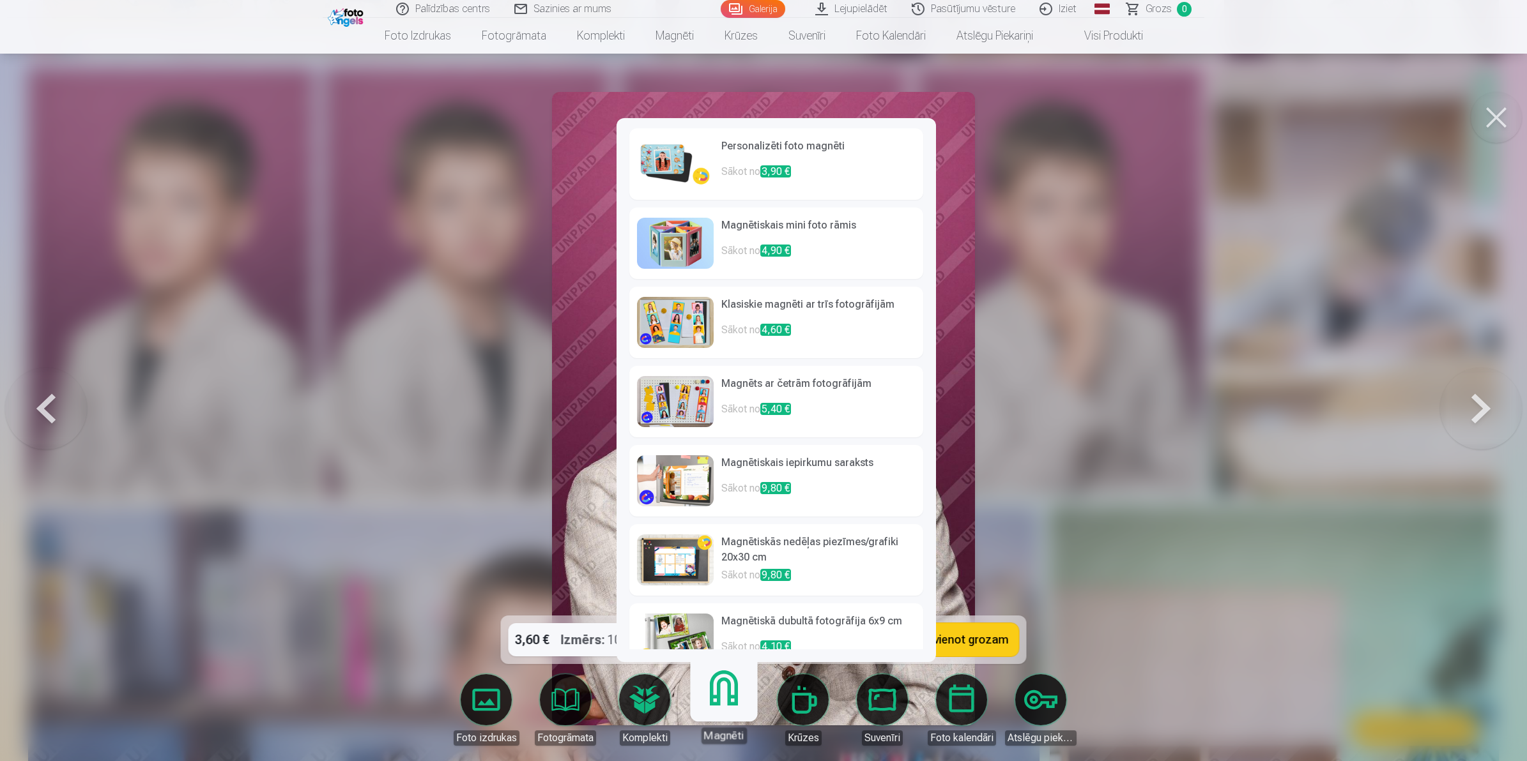
click at [758, 151] on h6 "Personalizēti foto magnēti" at bounding box center [818, 152] width 194 height 26
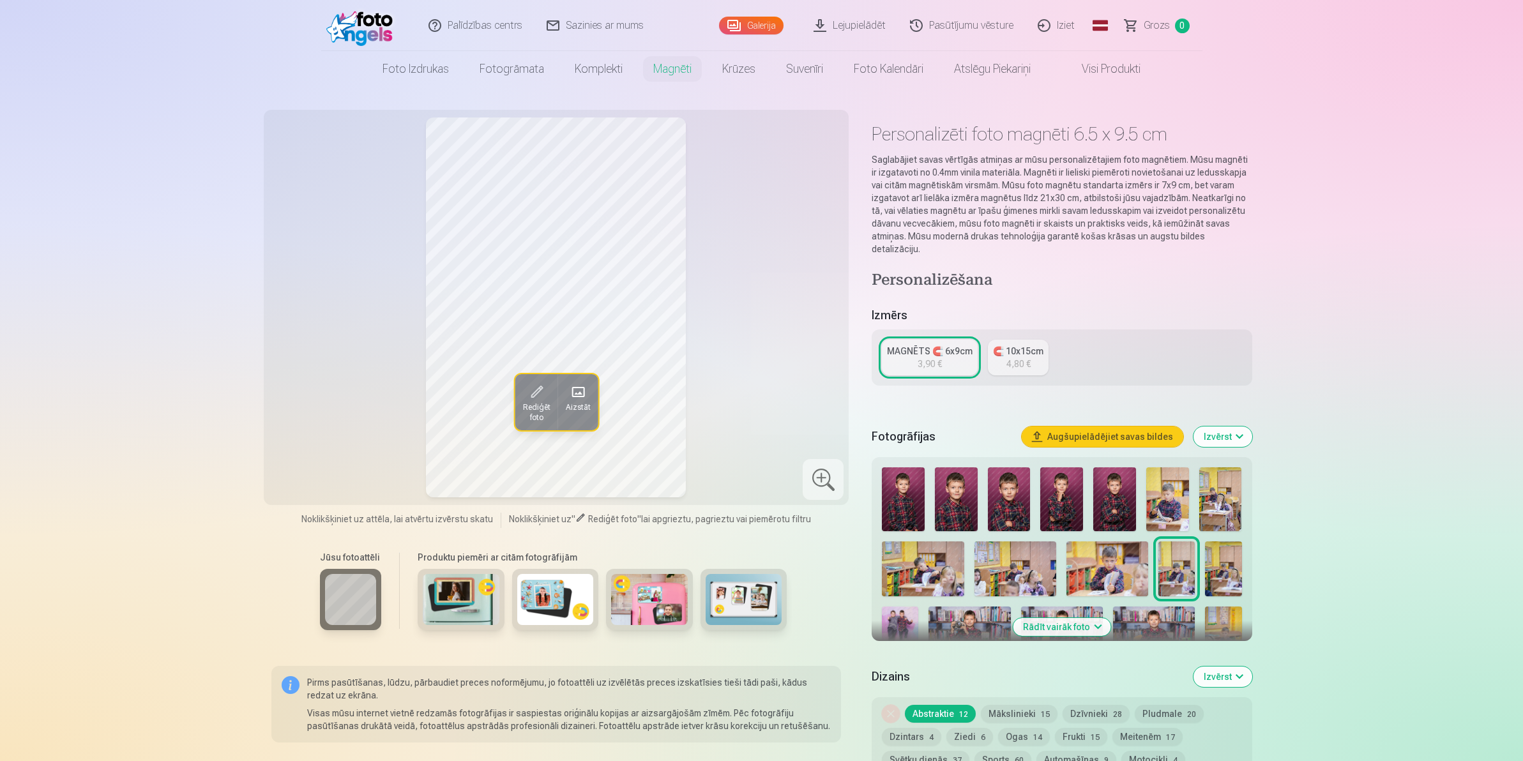
click at [1075, 26] on link "Iziet" at bounding box center [1056, 25] width 61 height 51
